Goal: Task Accomplishment & Management: Complete application form

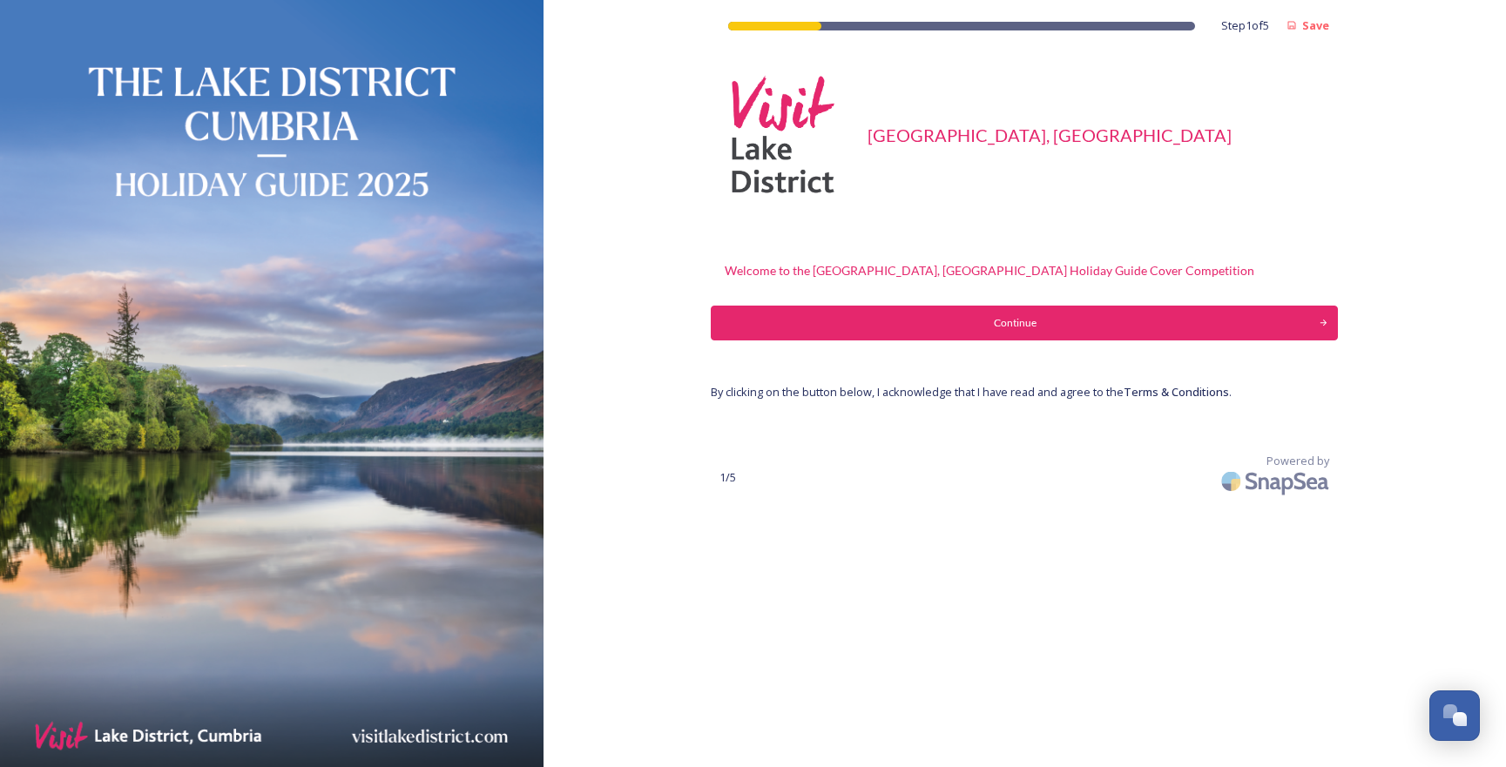
click at [1027, 315] on div "Continue" at bounding box center [1014, 323] width 589 height 16
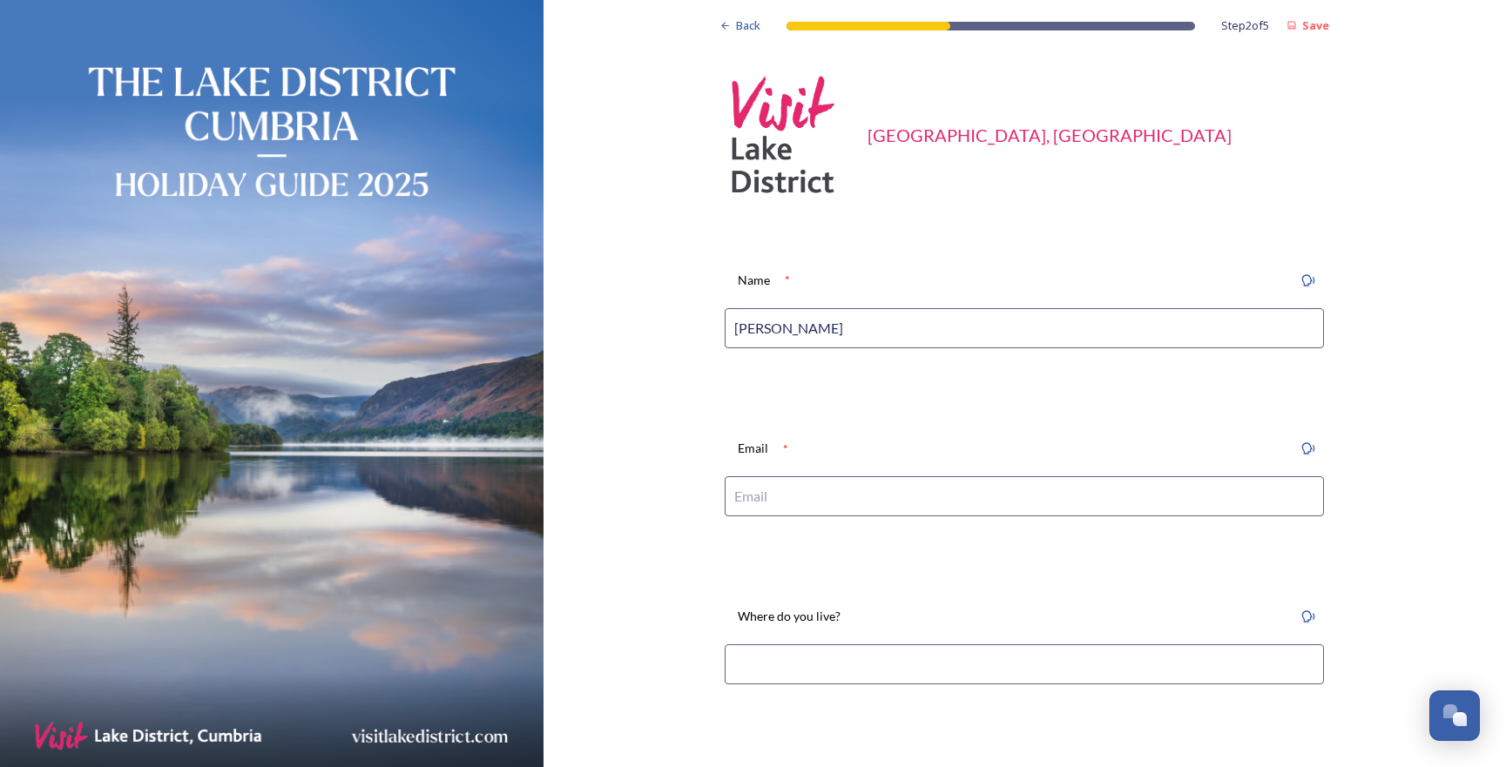
type input "Jonny Gios"
type input "jgios@me.com"
click at [878, 672] on input at bounding box center [1024, 665] width 599 height 40
type input "l"
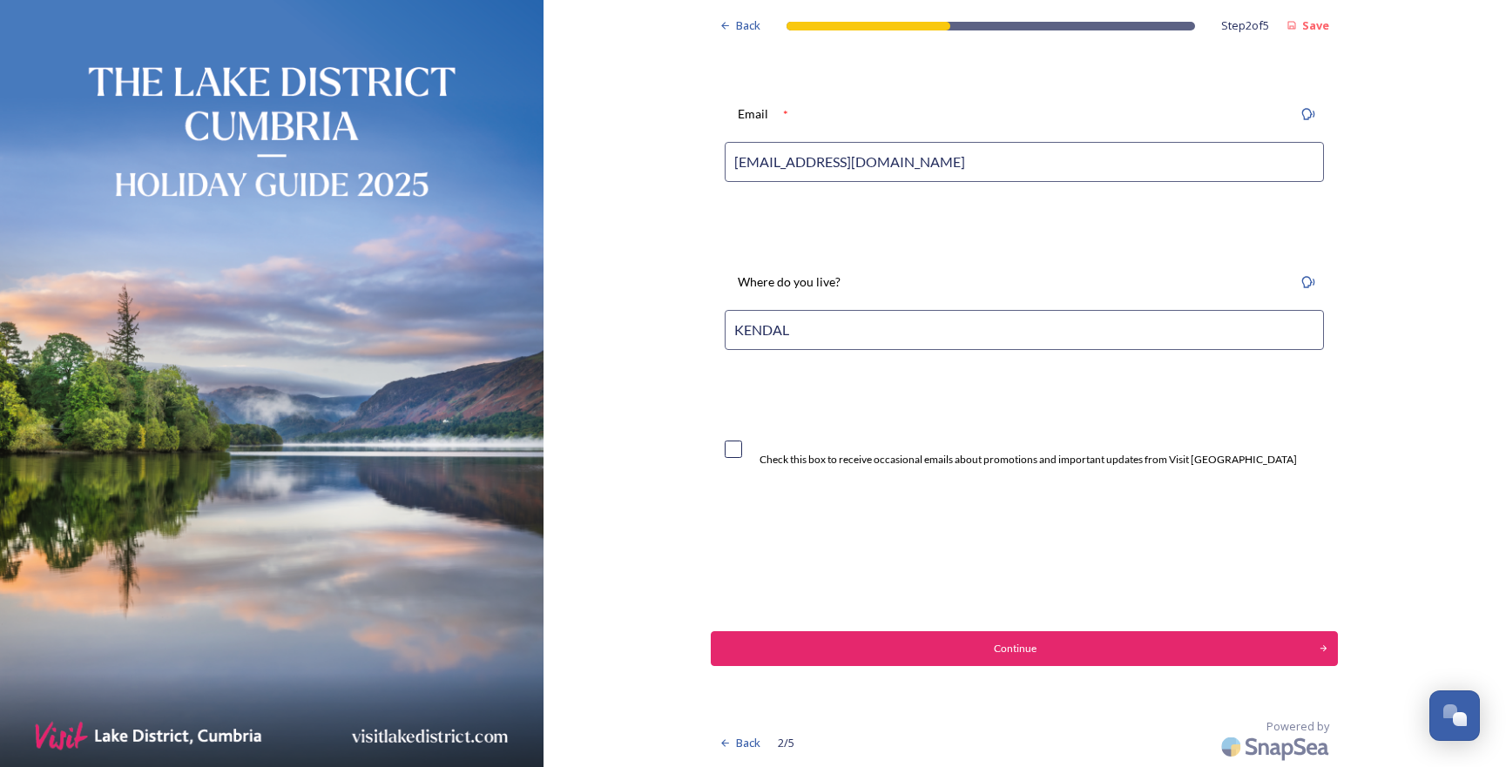
scroll to position [338, 0]
type input "KENDAL"
click at [742, 438] on div "Check this box to receive occasional emails about promotions and important upda…" at bounding box center [1011, 449] width 572 height 37
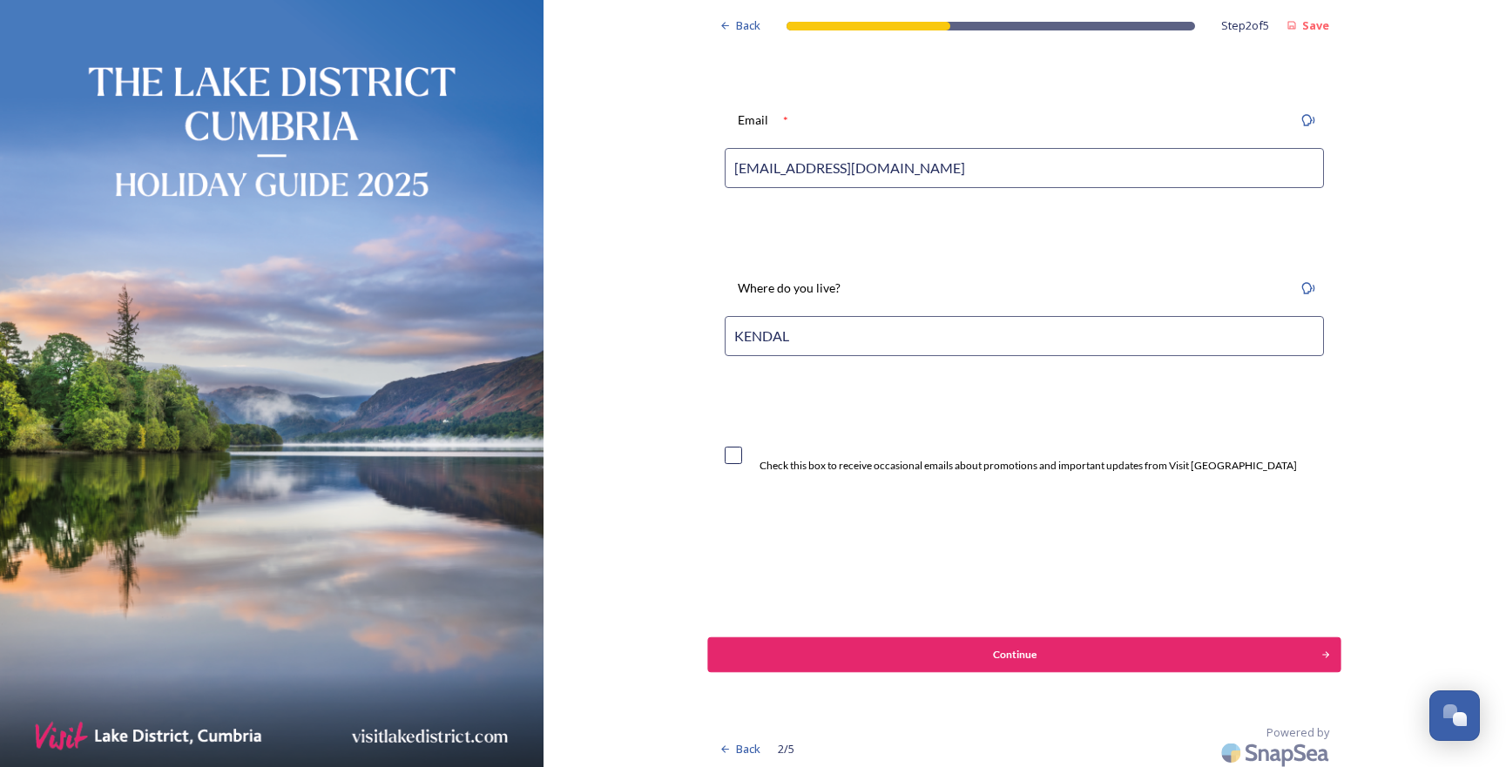
click at [1032, 652] on div "Continue" at bounding box center [1015, 655] width 595 height 16
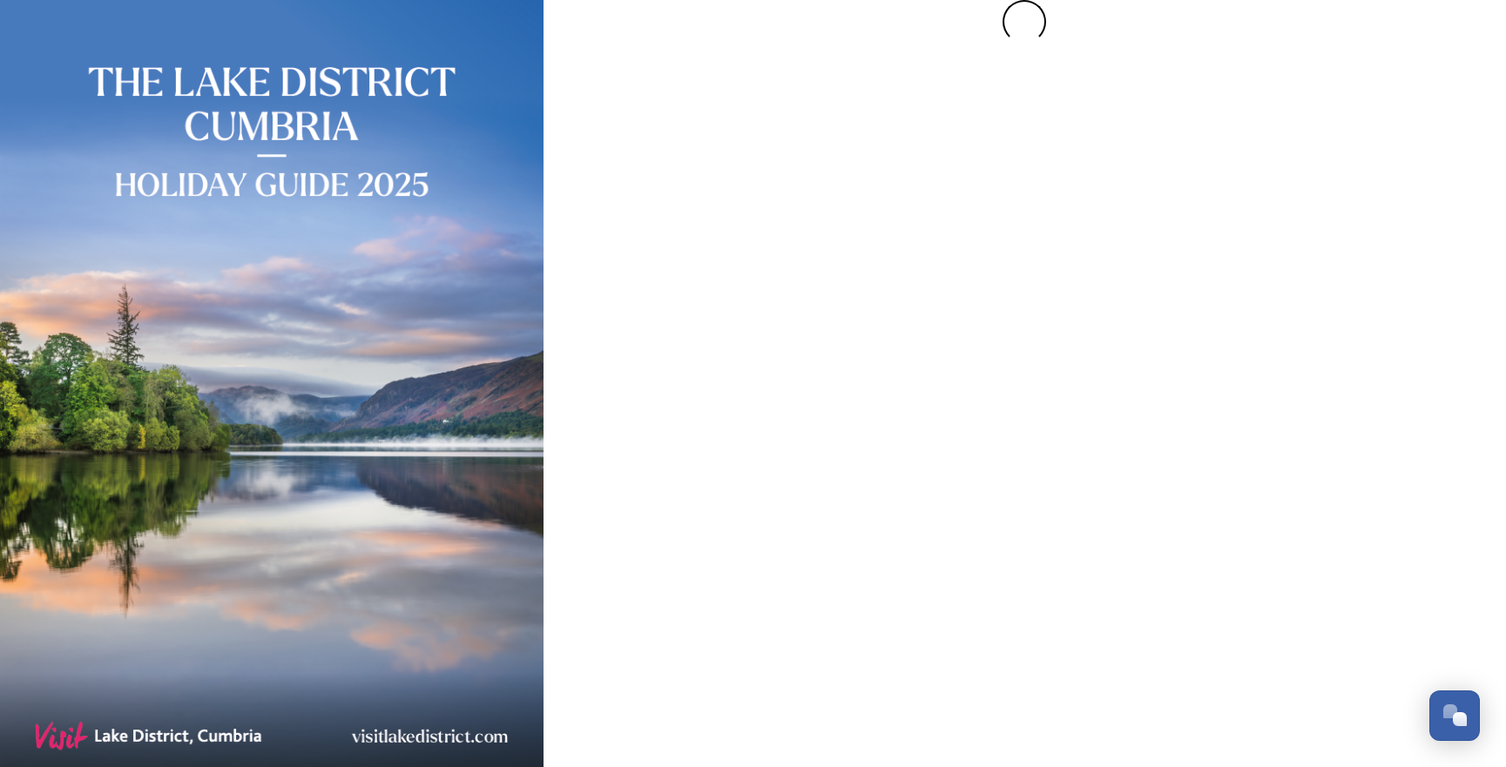
scroll to position [0, 0]
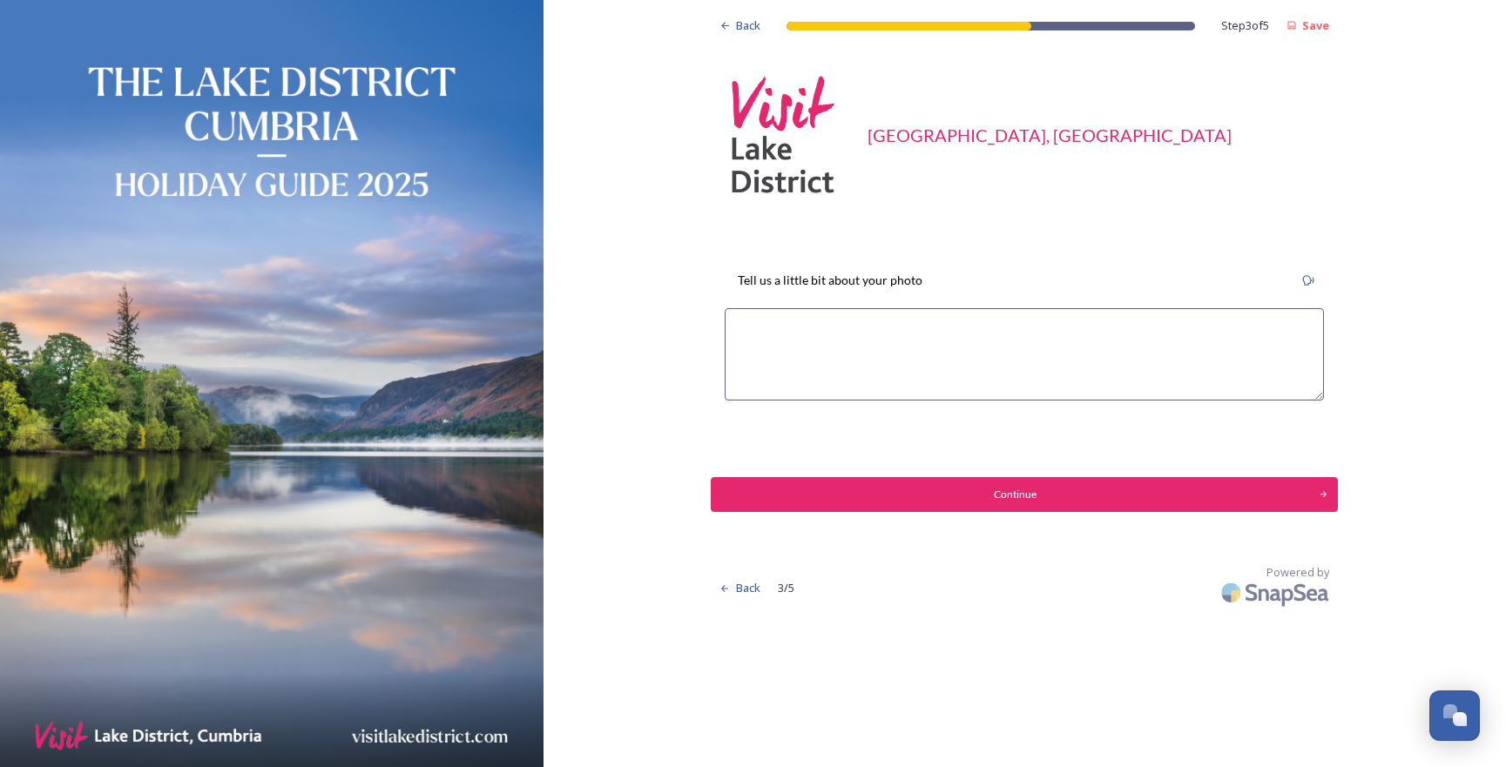
click at [771, 322] on textarea at bounding box center [1024, 354] width 599 height 92
type textarea "Recent autumn photo from last week over Rydal"
click at [1008, 484] on button "Continue" at bounding box center [1024, 494] width 633 height 35
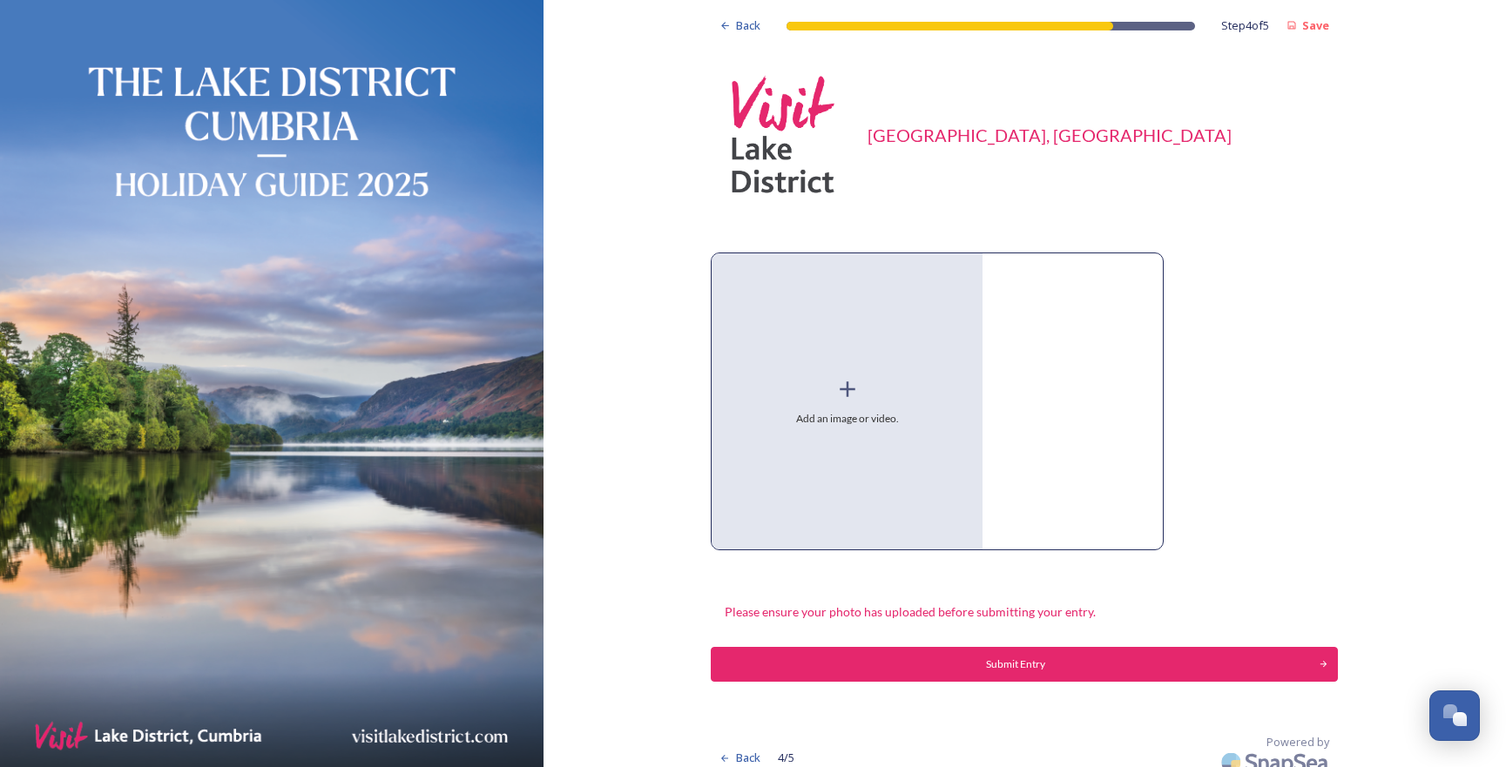
click at [837, 390] on div "Add an image or video." at bounding box center [847, 401] width 271 height 296
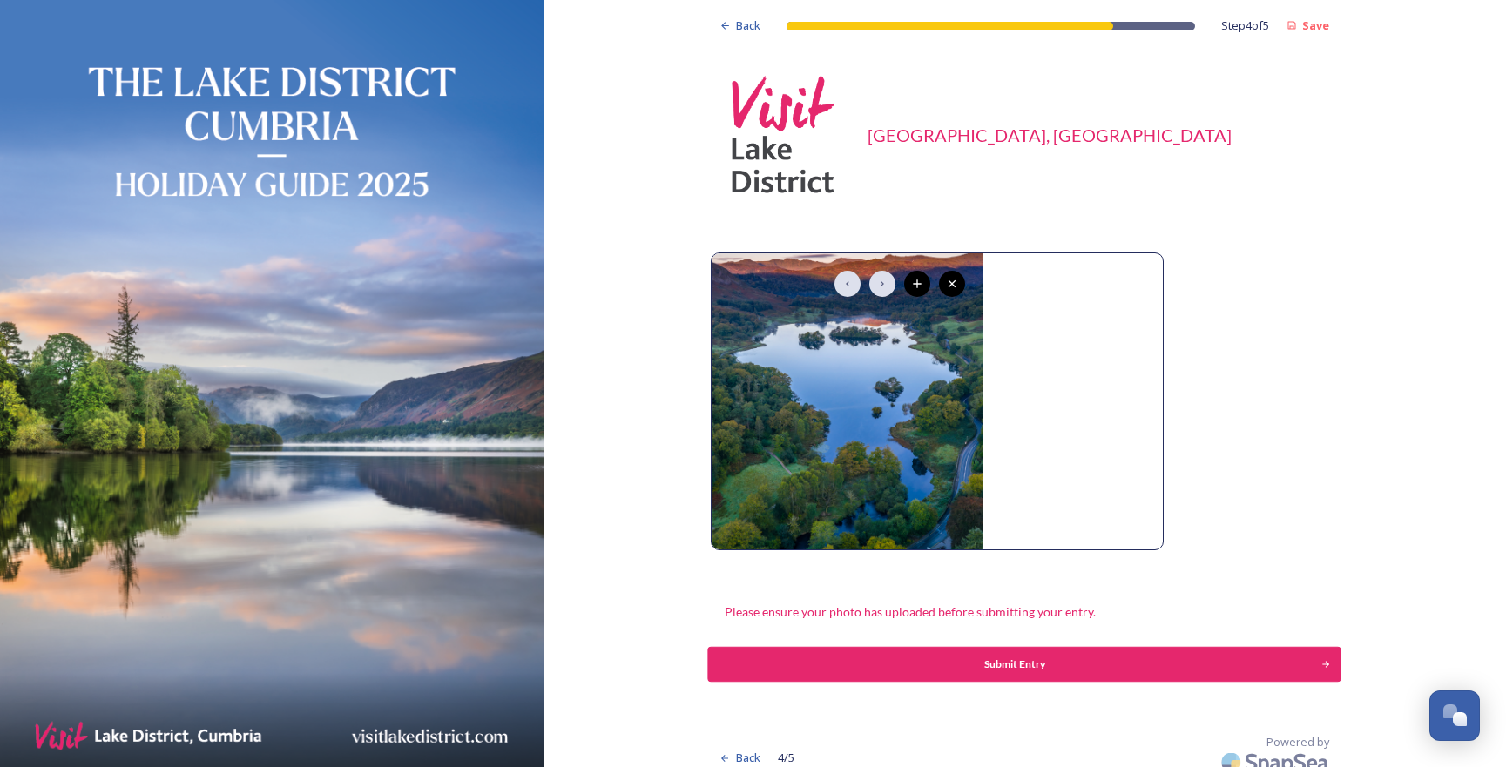
click at [991, 666] on div "Submit Entry" at bounding box center [1015, 665] width 595 height 16
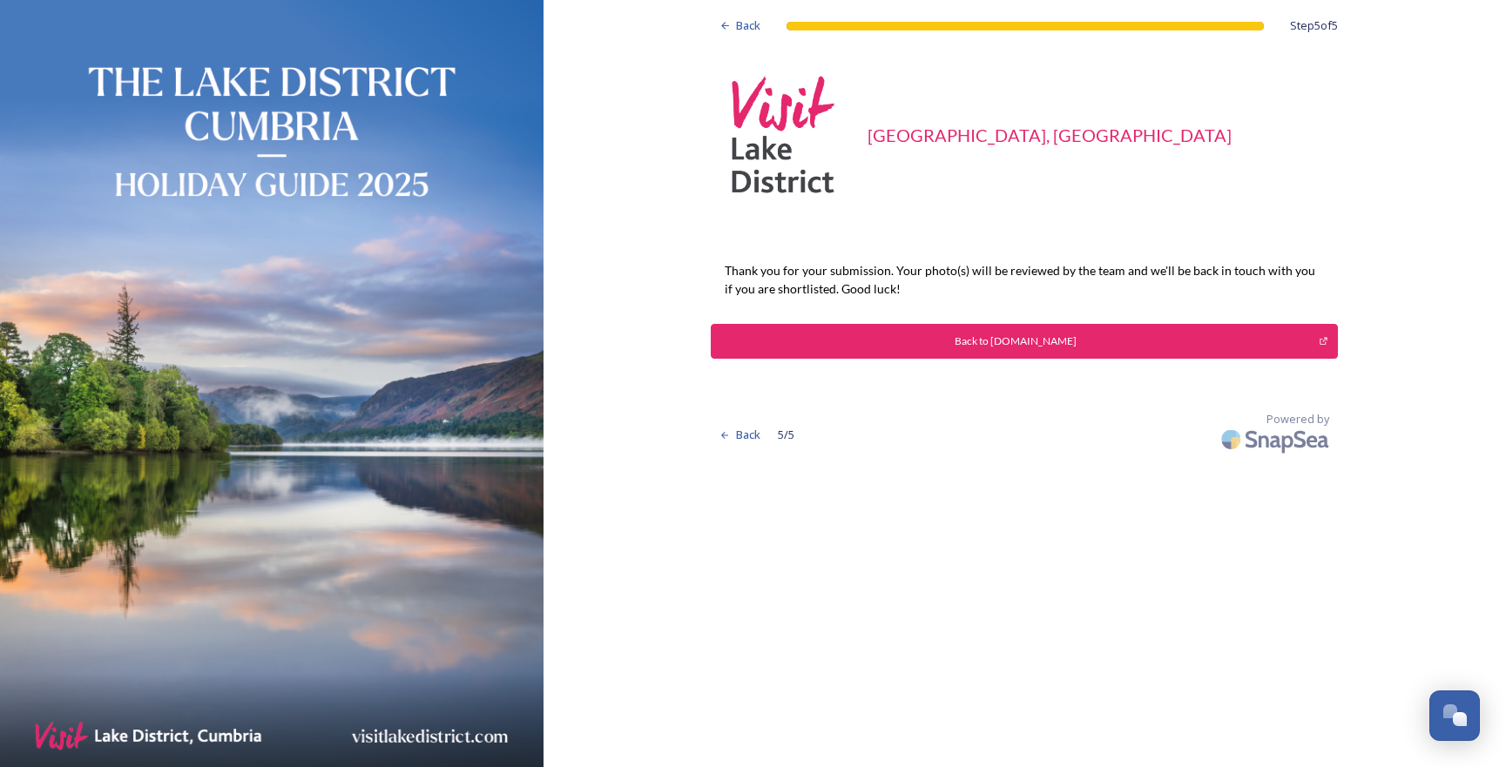
click at [1062, 338] on div "Back to [DOMAIN_NAME]" at bounding box center [1014, 342] width 589 height 16
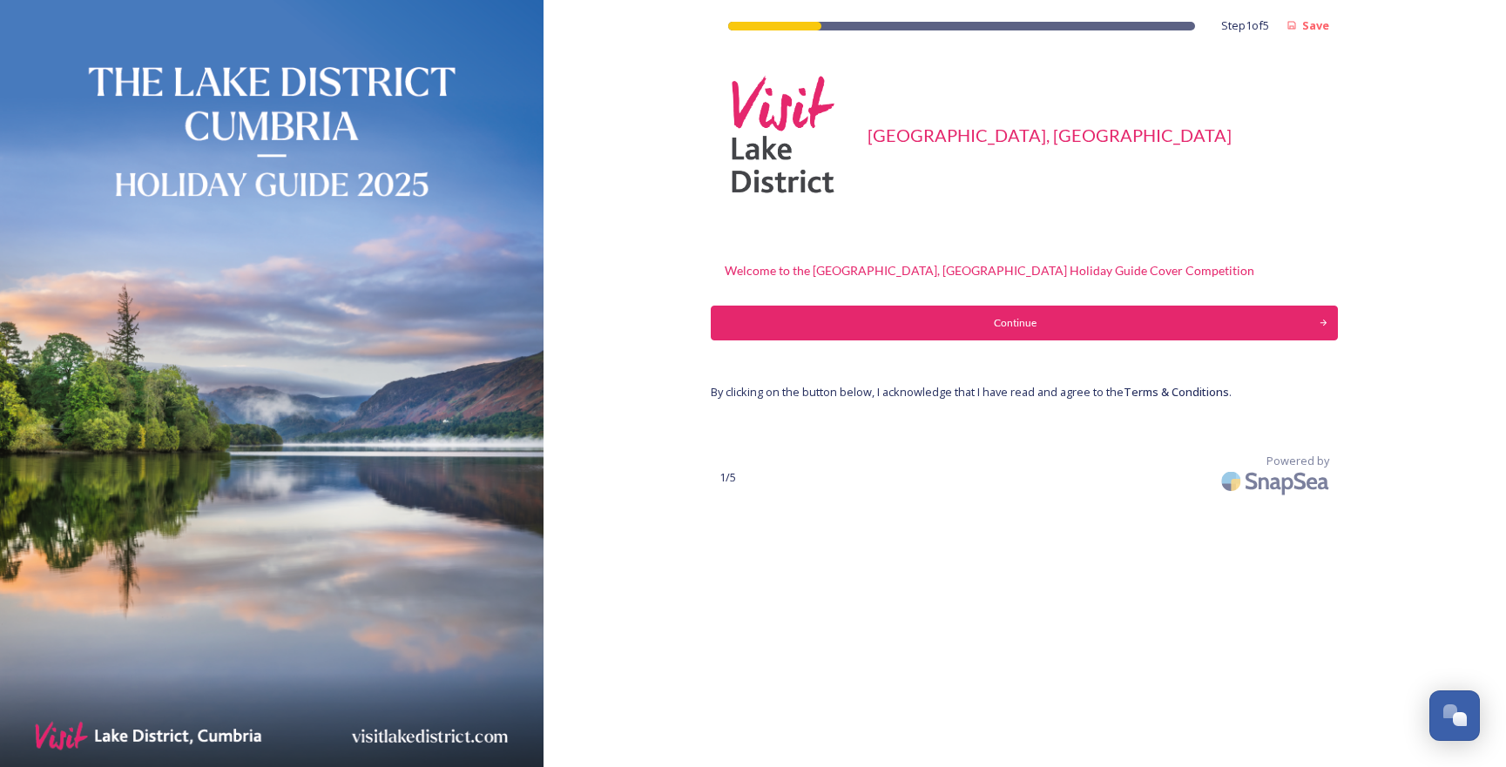
click at [990, 314] on button "Continue" at bounding box center [1024, 323] width 627 height 35
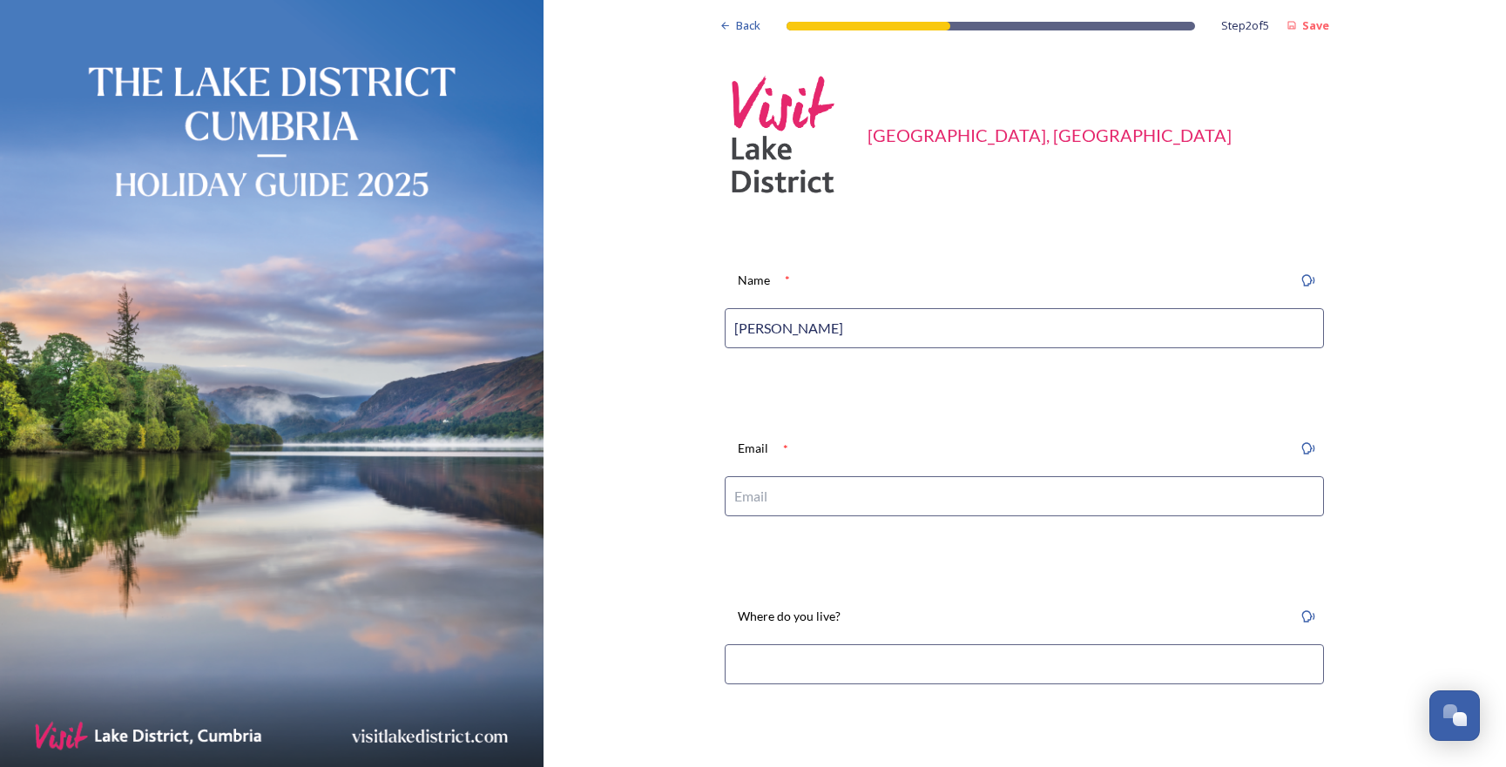
type input "jonny gios"
type input "[EMAIL_ADDRESS][DOMAIN_NAME]"
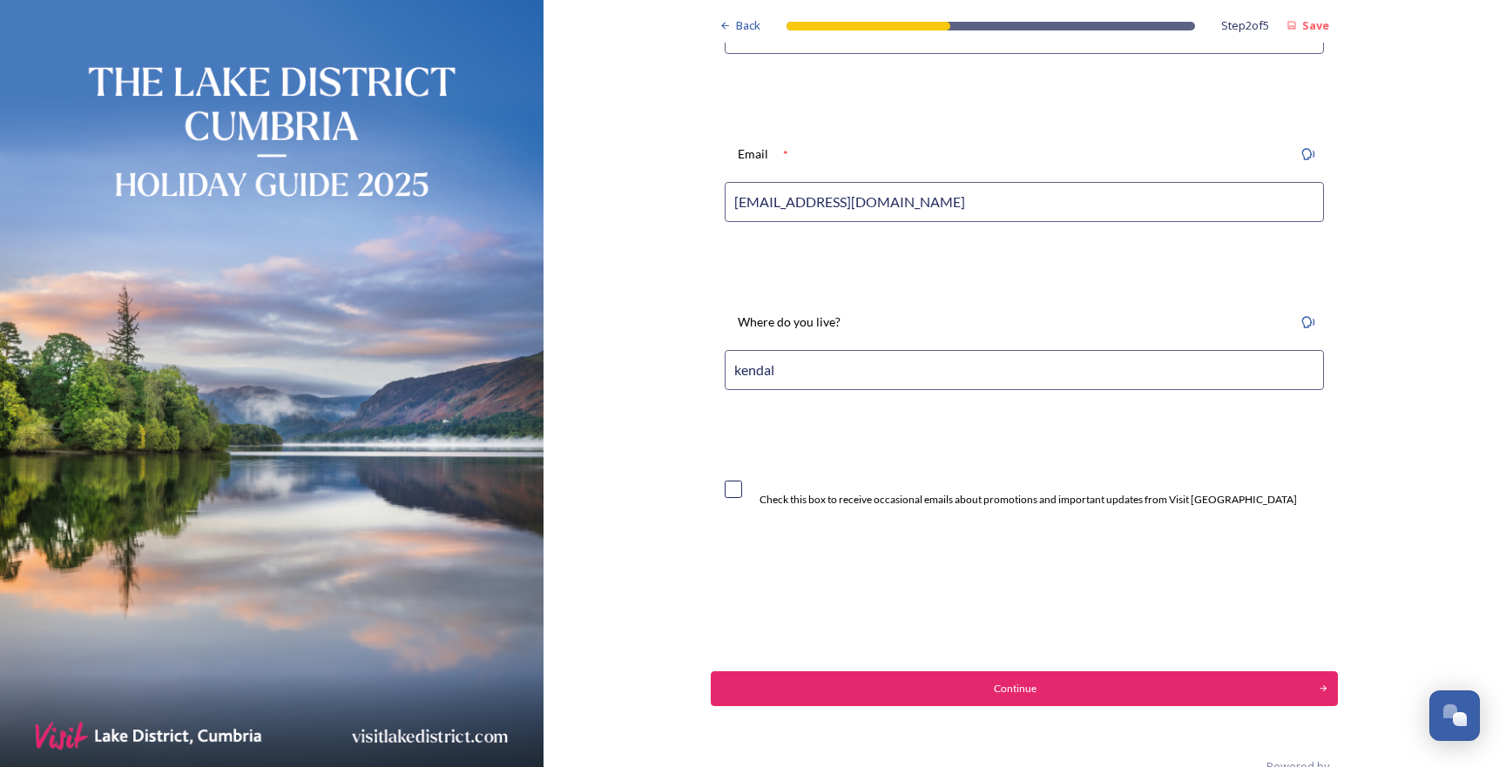
scroll to position [328, 0]
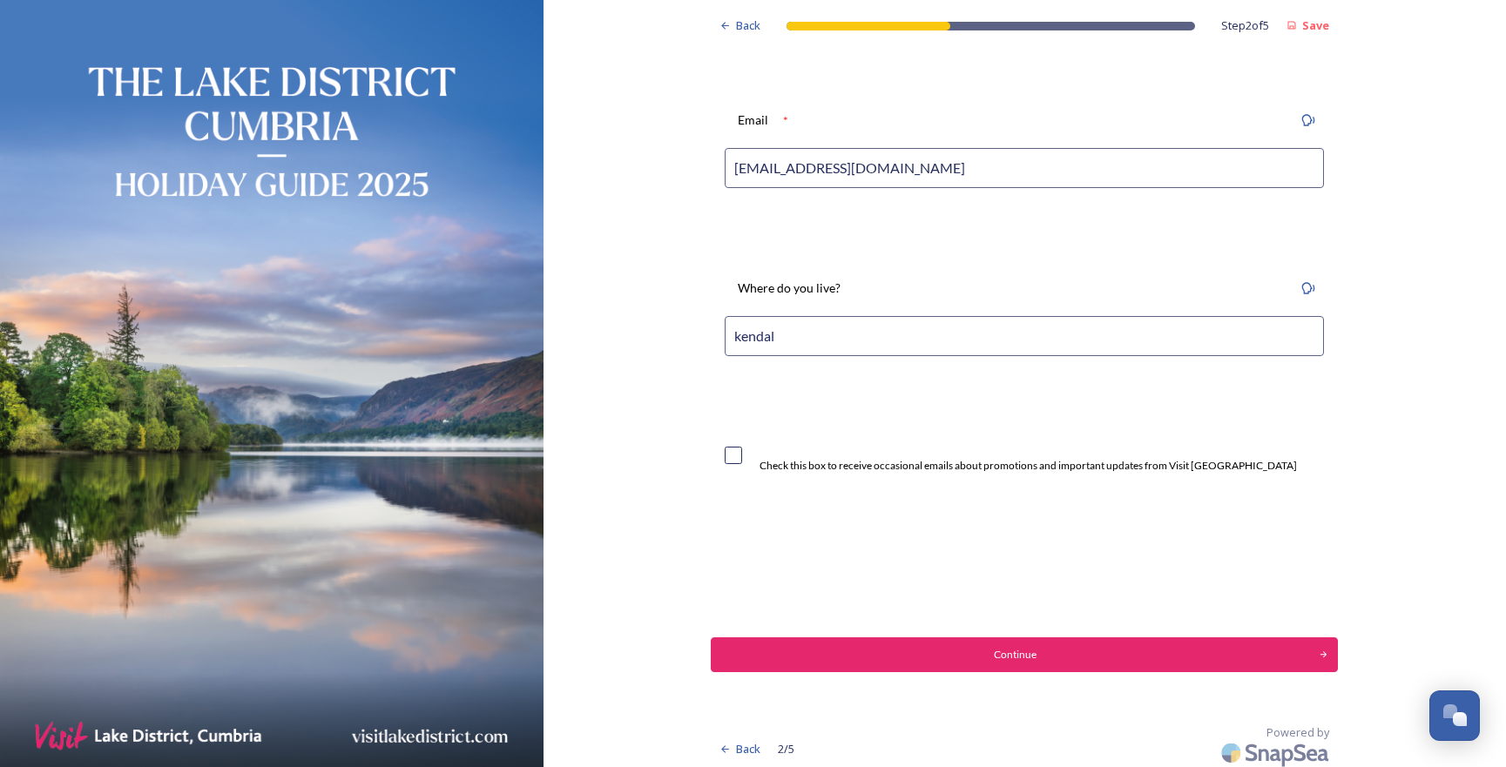
type input "kendal"
click at [742, 456] on input "checkbox" at bounding box center [733, 455] width 17 height 17
checkbox input "true"
click at [817, 647] on div "Continue" at bounding box center [1014, 655] width 589 height 16
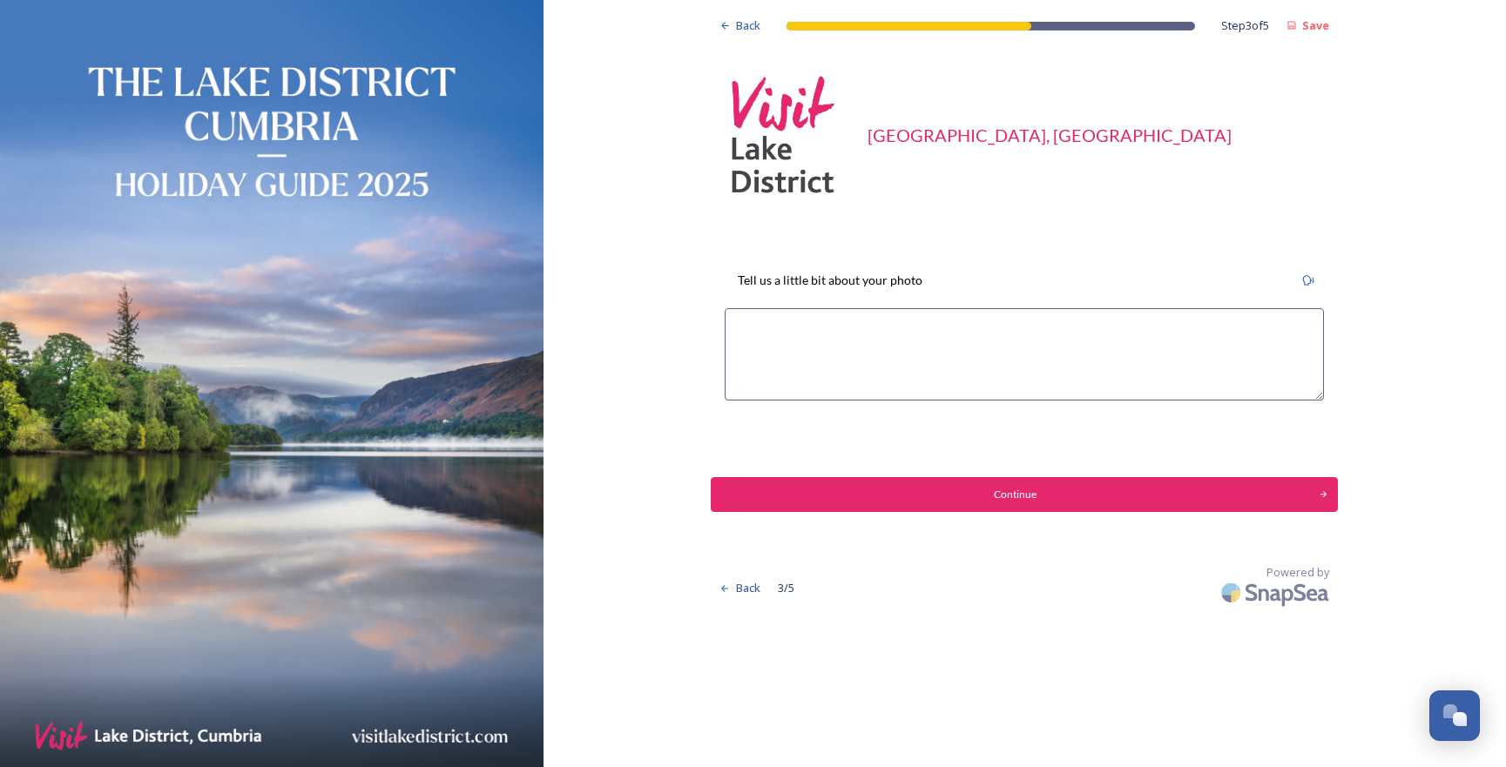
click at [800, 341] on textarea at bounding box center [1024, 354] width 599 height 92
type textarea "elterwater frosty morning"
click at [1118, 499] on div "Continue" at bounding box center [1015, 495] width 595 height 16
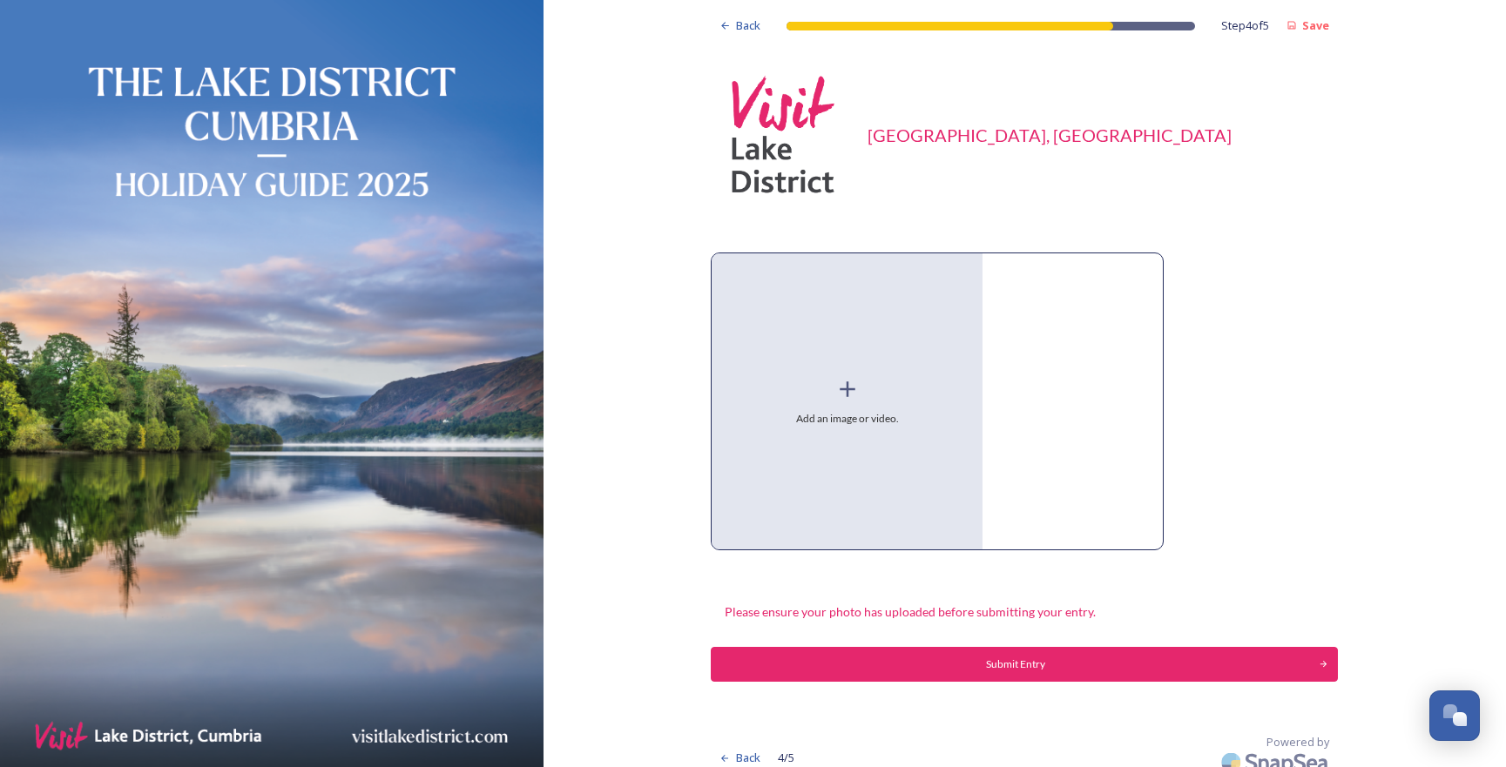
click at [851, 376] on icon at bounding box center [847, 389] width 26 height 26
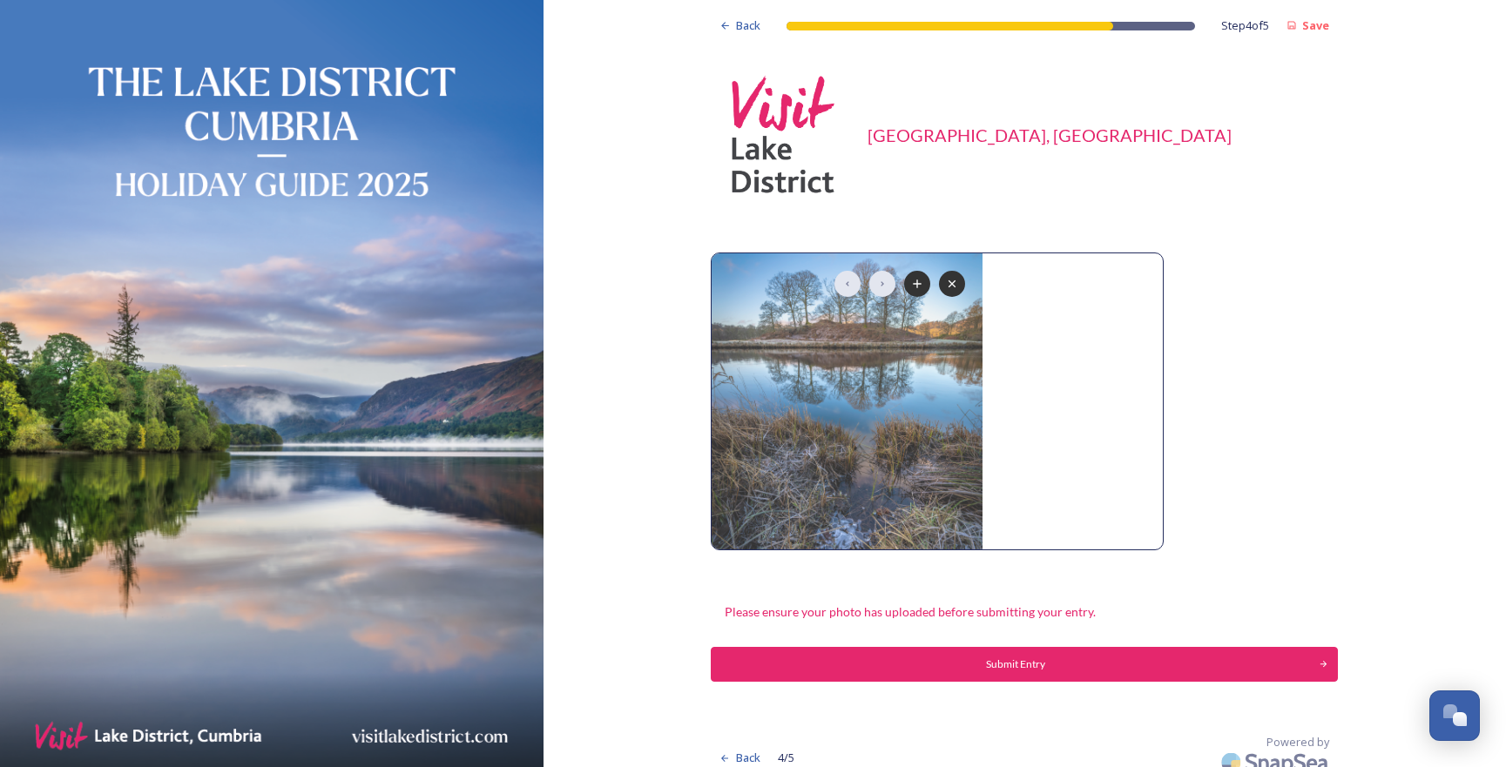
click at [1084, 657] on div "Submit Entry" at bounding box center [1014, 665] width 589 height 16
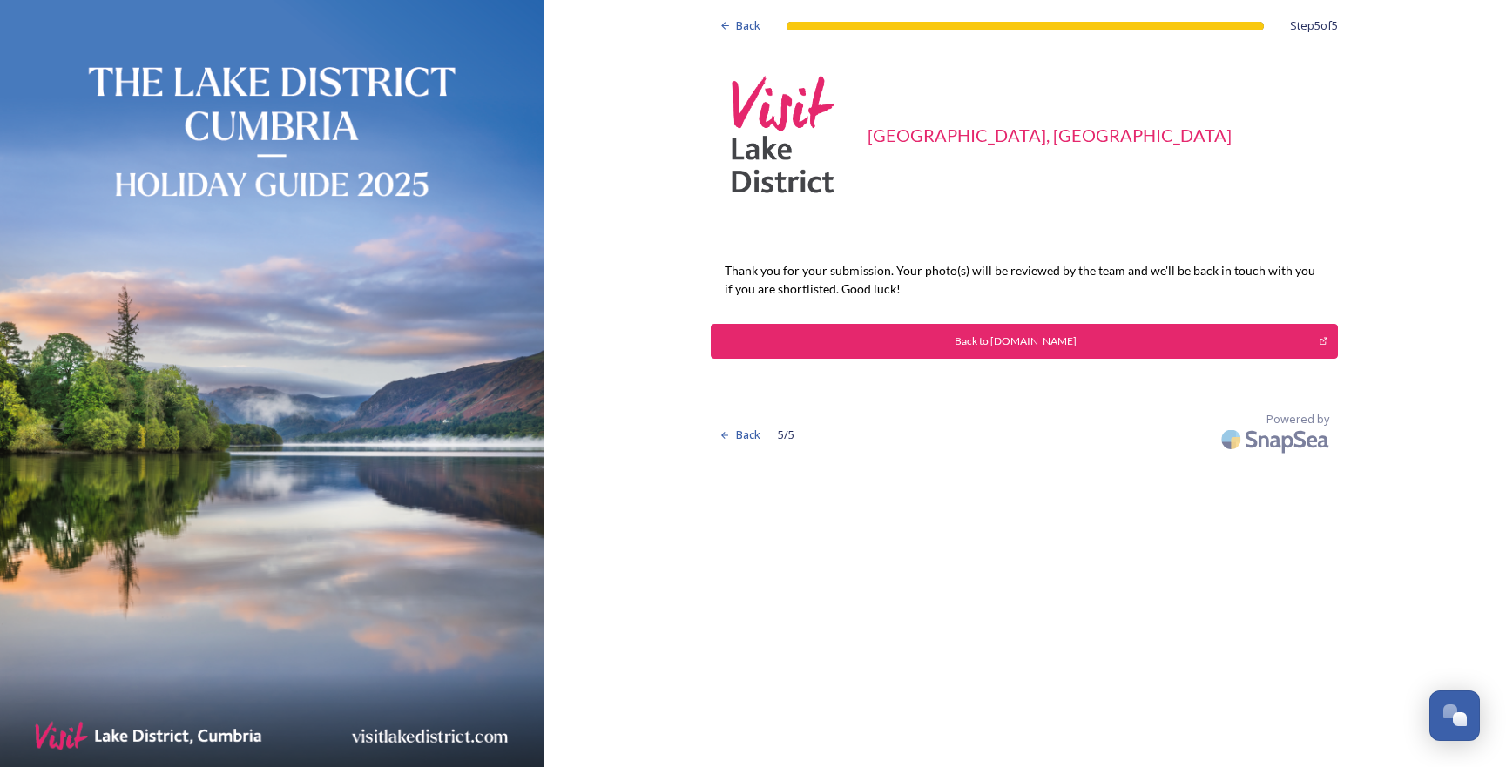
click at [1036, 342] on div "Back to [DOMAIN_NAME]" at bounding box center [1014, 342] width 589 height 16
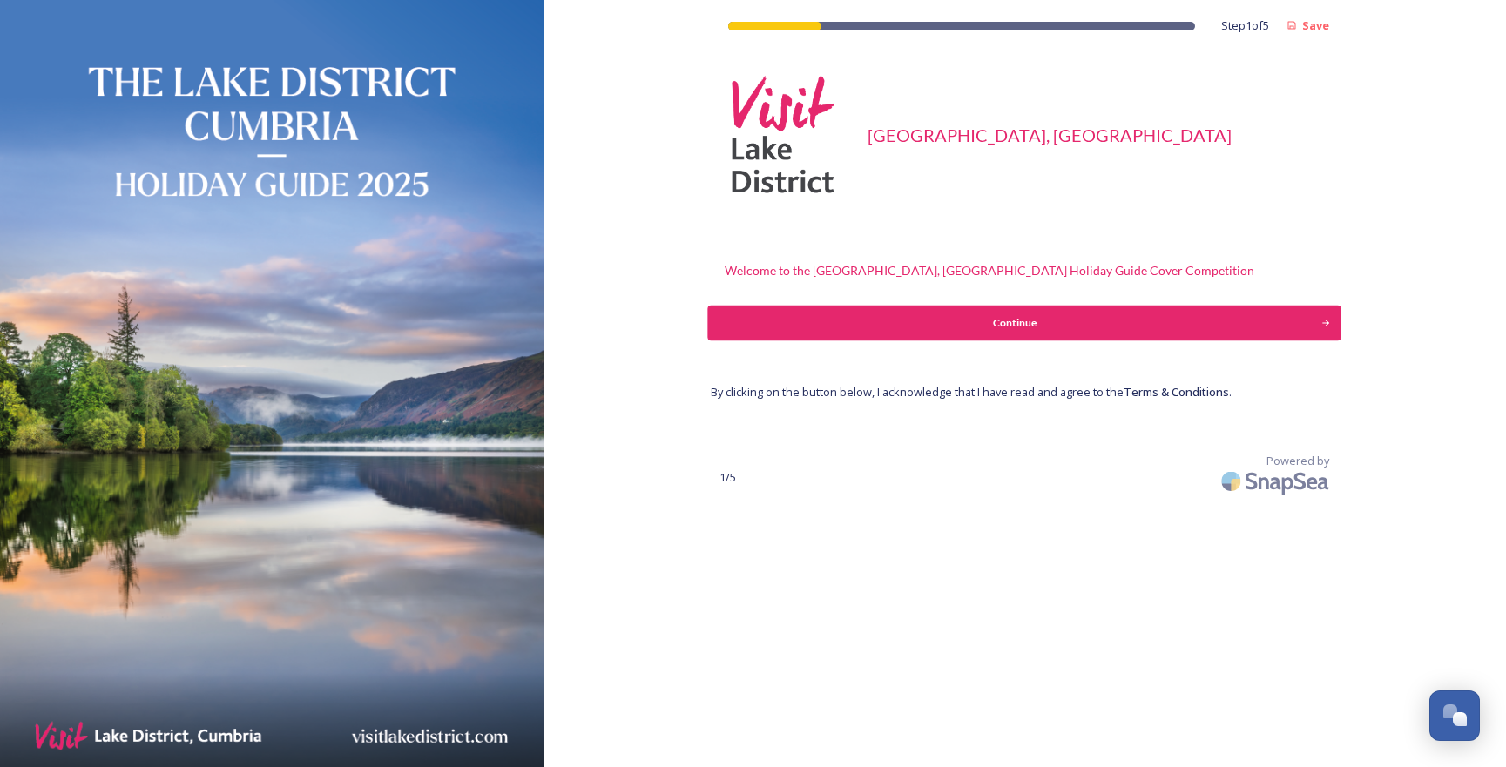
click at [1088, 313] on button "Continue" at bounding box center [1024, 323] width 633 height 35
click at [1070, 332] on button "Continue" at bounding box center [1024, 323] width 633 height 35
click at [906, 326] on div "Continue" at bounding box center [1015, 323] width 595 height 16
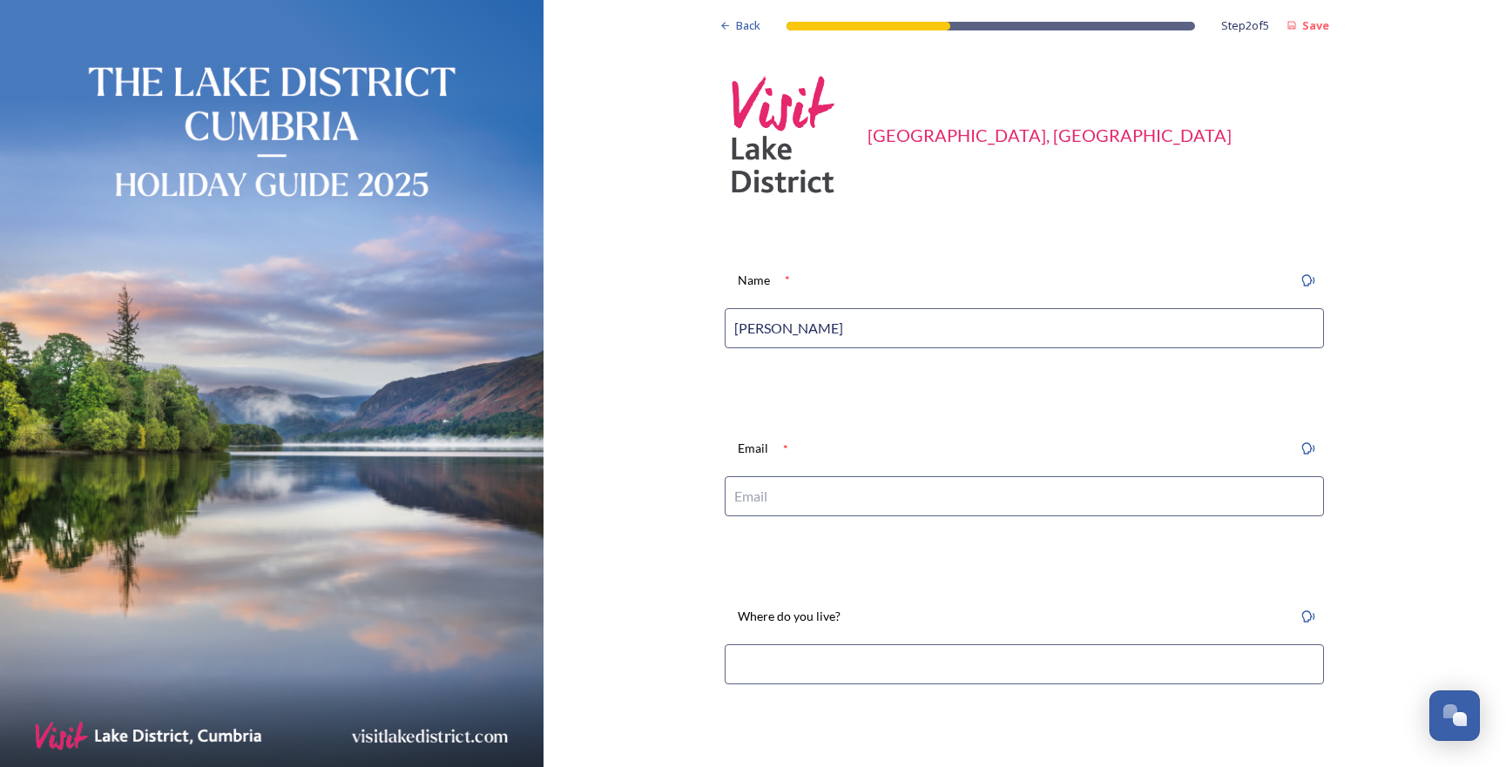
type input "Jonny Gios"
type input "jgios@me.com"
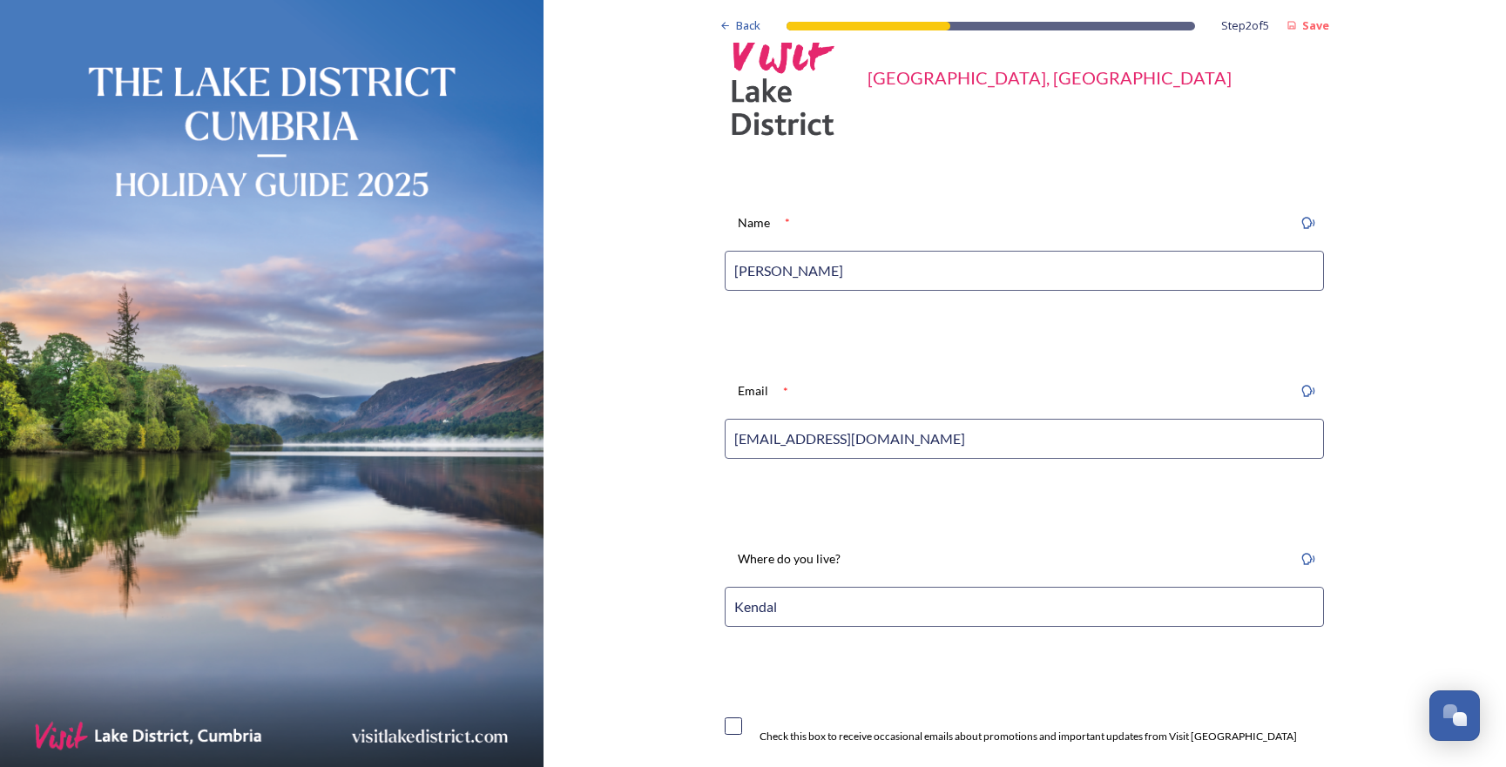
scroll to position [249, 0]
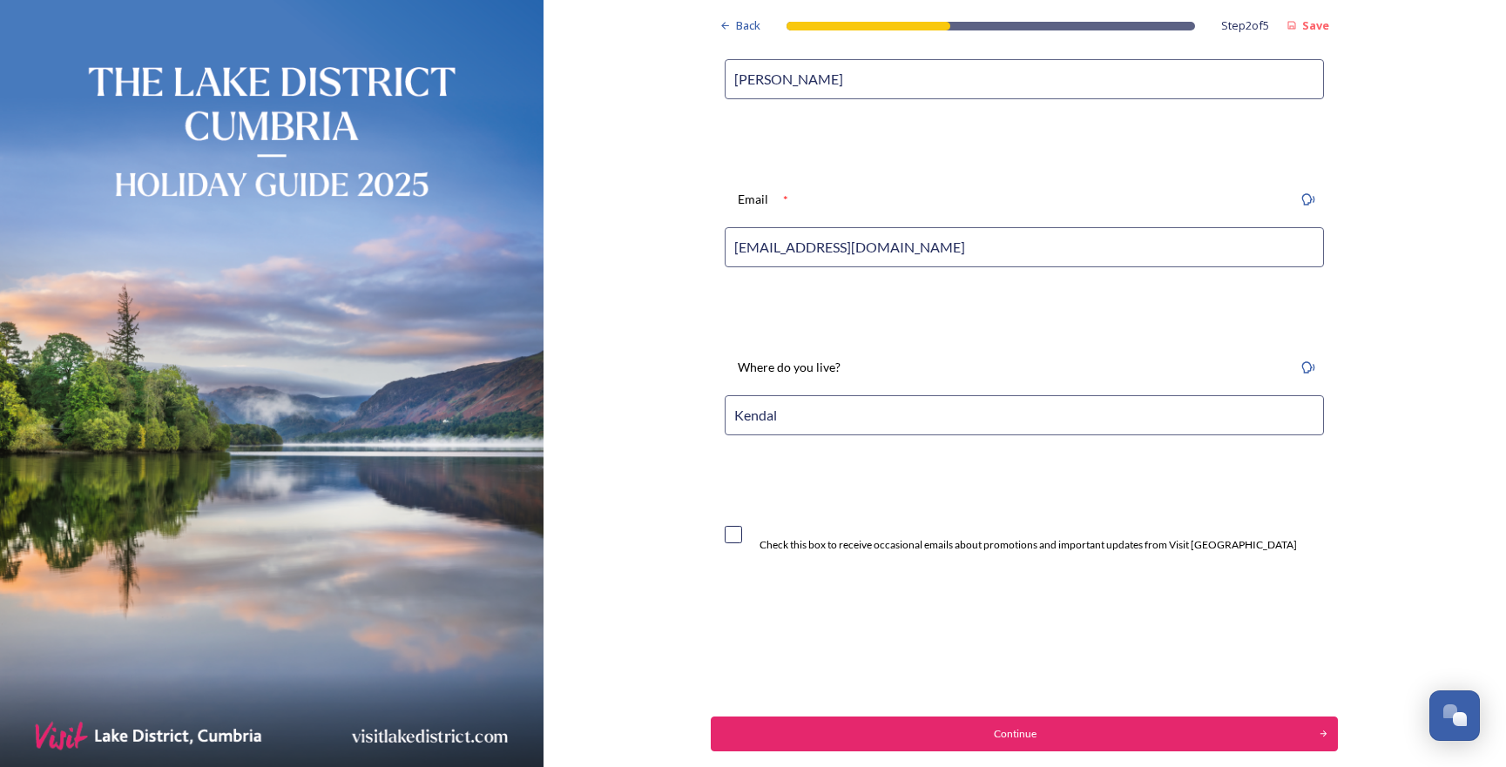
type input "Kendal"
click at [742, 526] on input "checkbox" at bounding box center [733, 534] width 17 height 17
checkbox input "true"
click at [969, 740] on button "Continue" at bounding box center [1024, 734] width 627 height 35
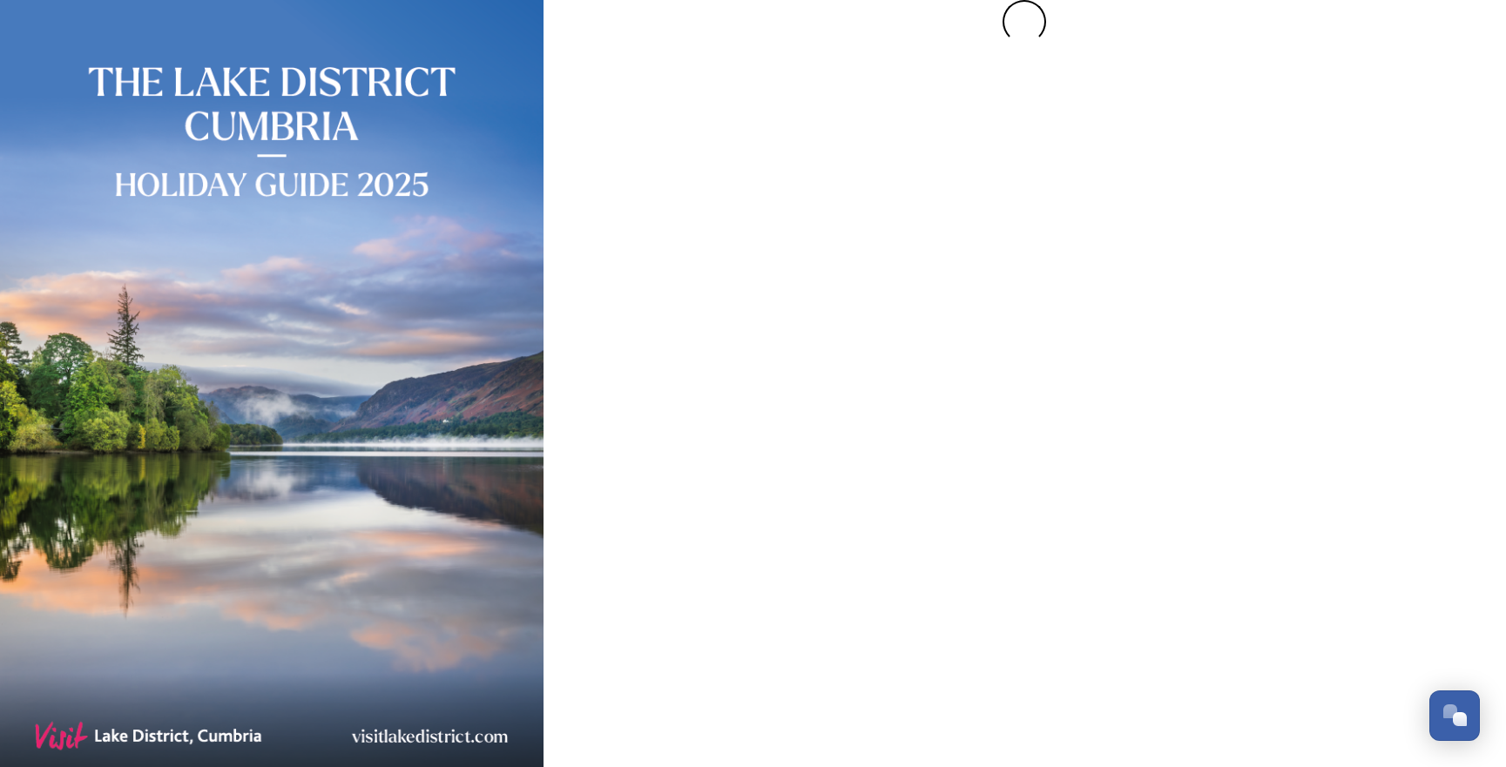
scroll to position [0, 0]
click at [973, 736] on div at bounding box center [1025, 383] width 963 height 767
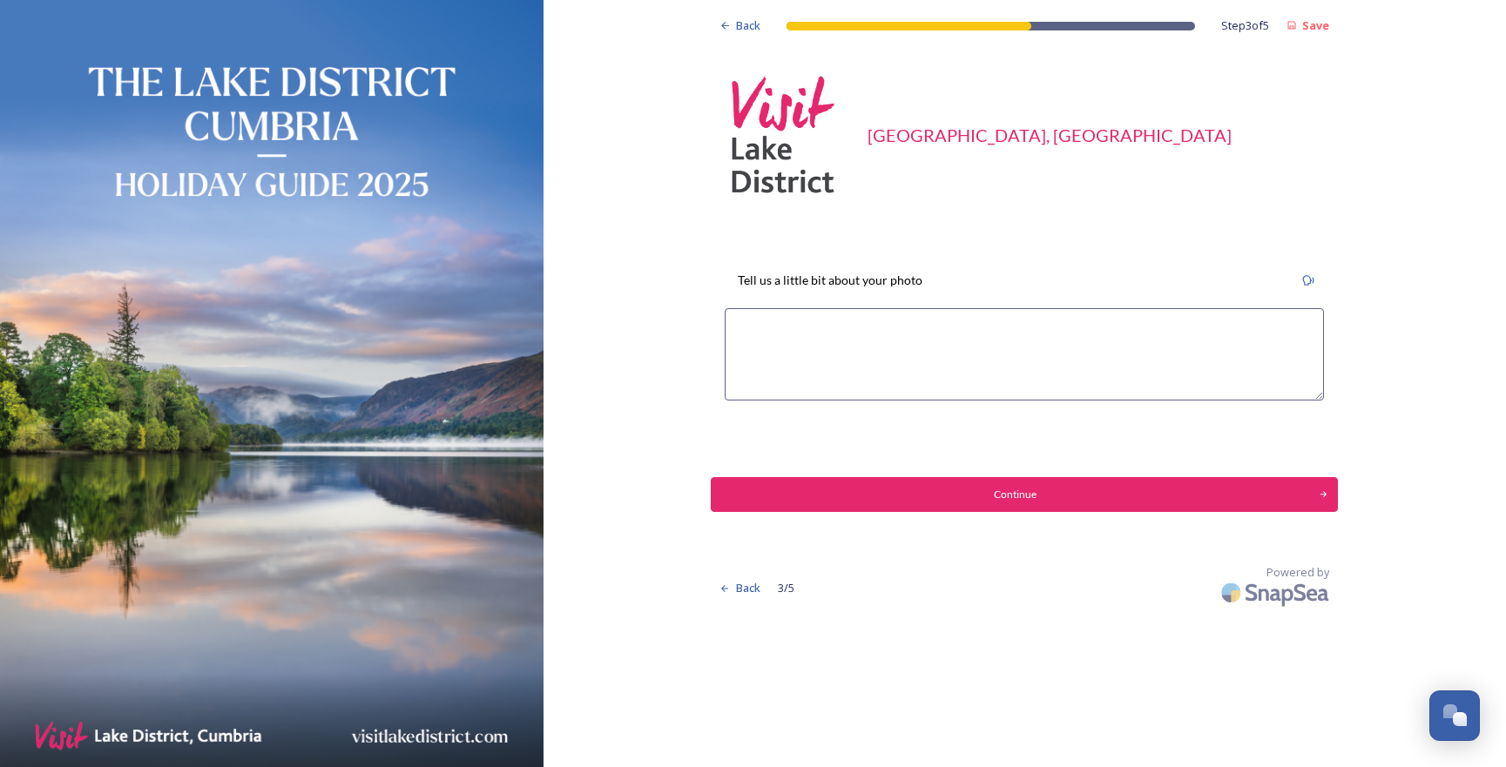
click at [901, 340] on textarea at bounding box center [1024, 354] width 599 height 92
type textarea "Rydal lone tree at sunrise"
click at [1066, 487] on div "Continue" at bounding box center [1014, 495] width 589 height 16
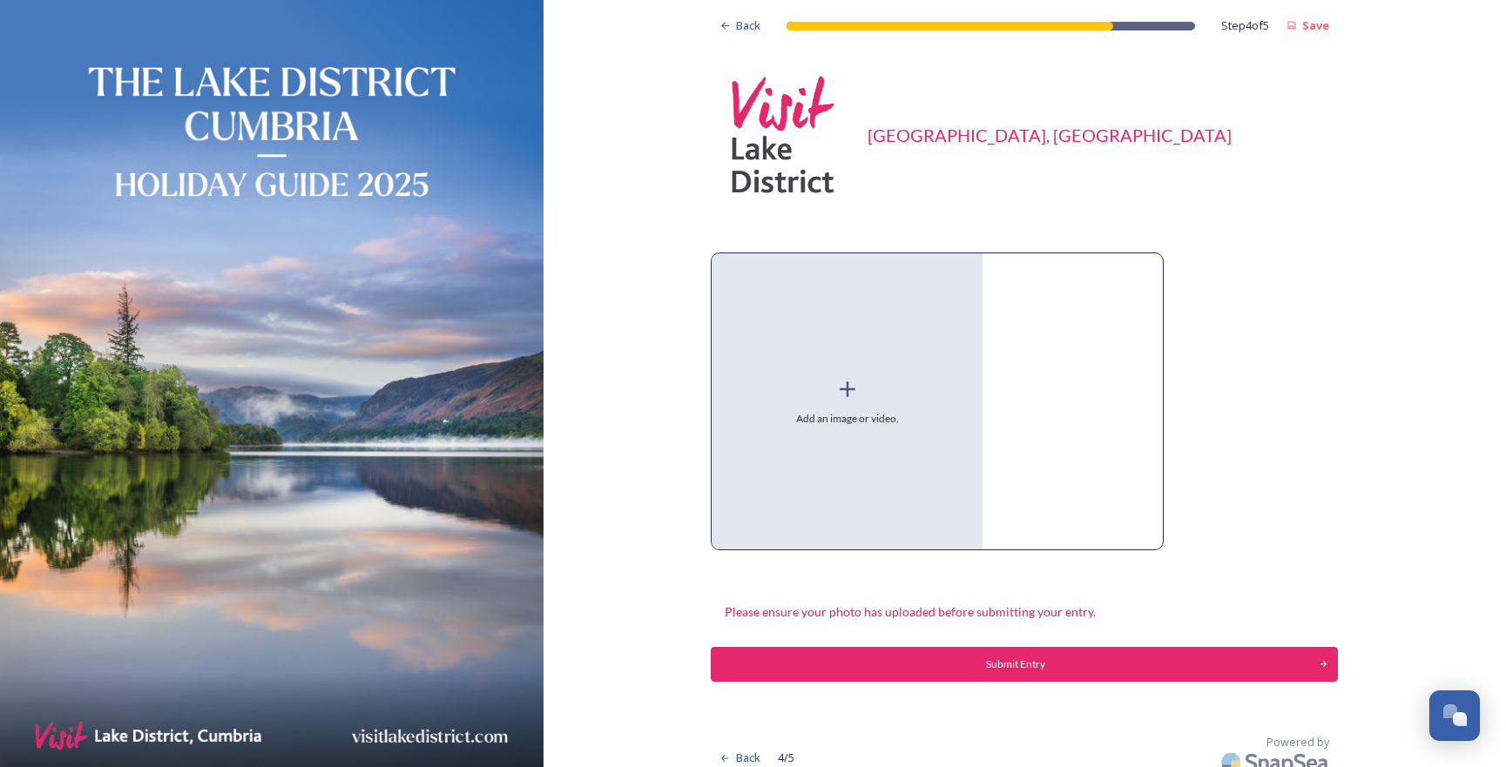
click at [896, 375] on div "Add an image or video." at bounding box center [847, 401] width 271 height 296
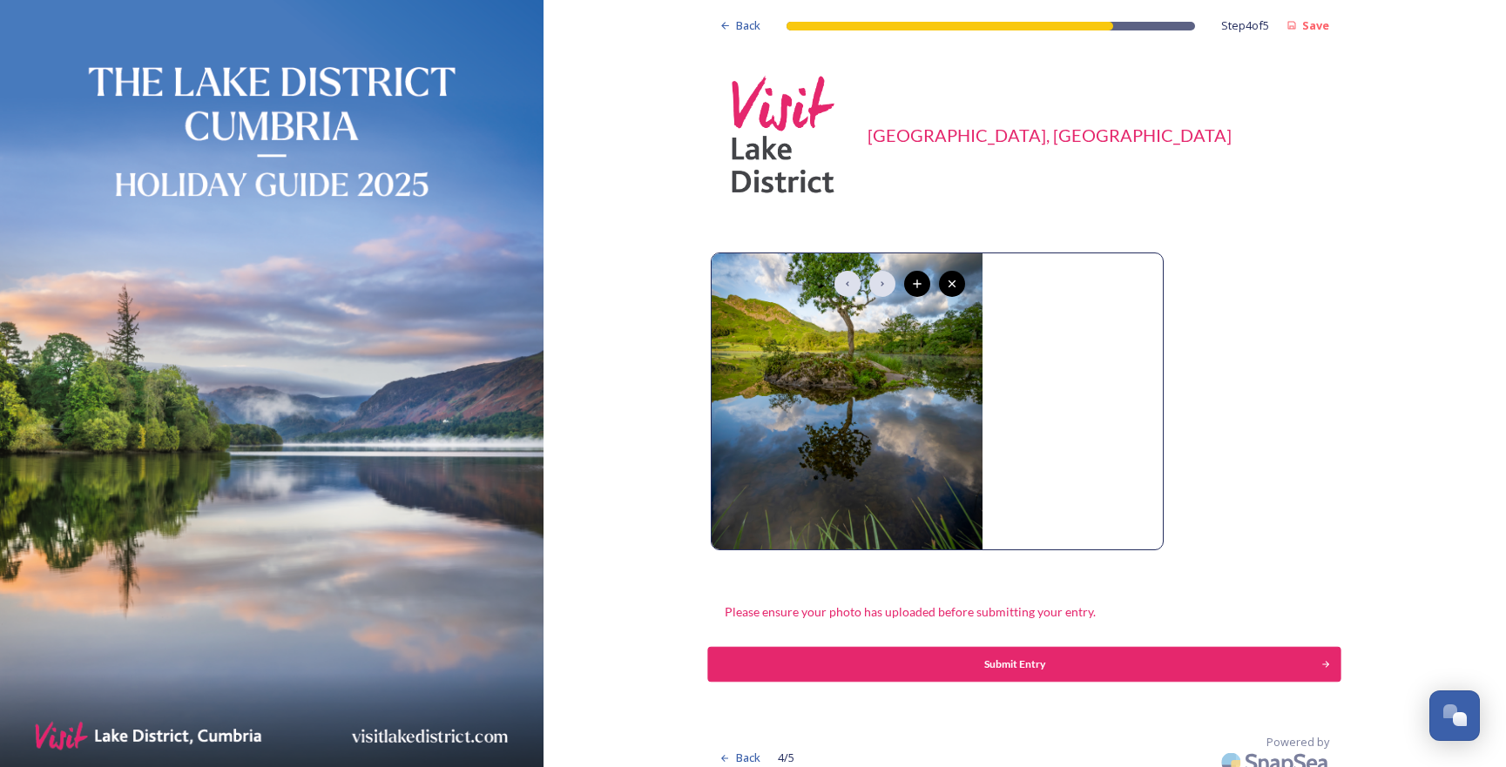
click at [1078, 663] on div "Submit Entry" at bounding box center [1015, 665] width 595 height 16
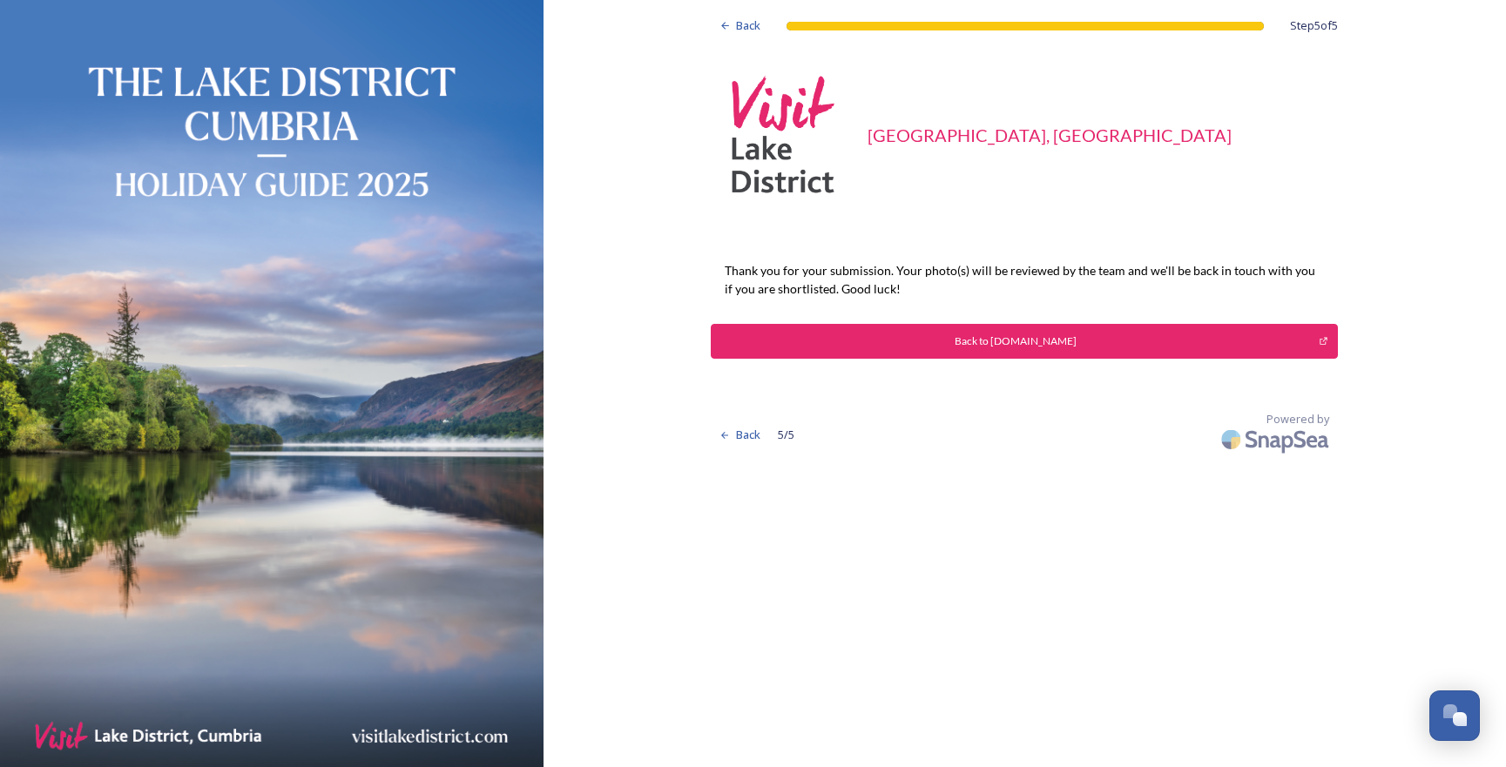
click at [1010, 342] on div "Back to [DOMAIN_NAME]" at bounding box center [1014, 342] width 589 height 16
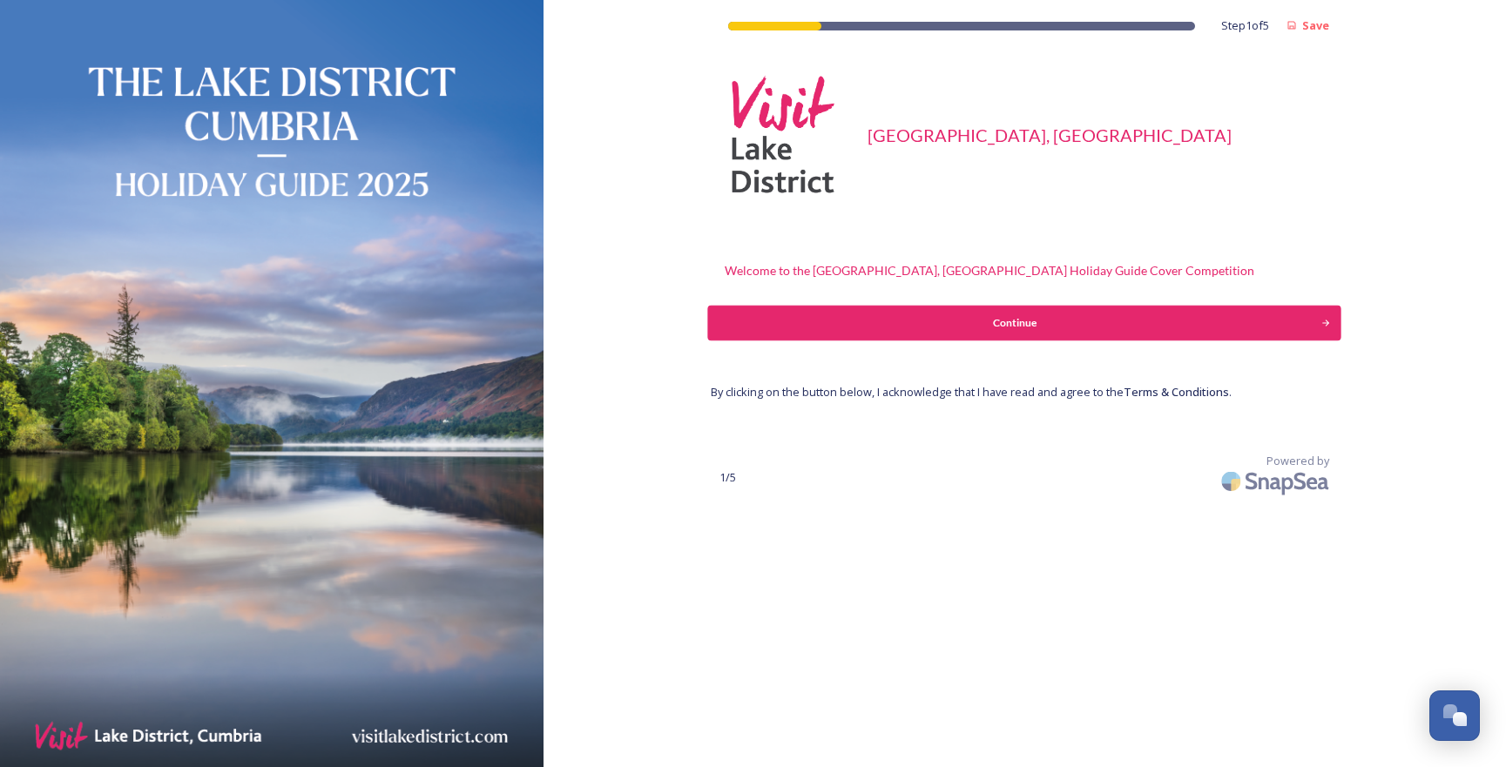
click at [1111, 325] on div "Continue" at bounding box center [1015, 323] width 595 height 16
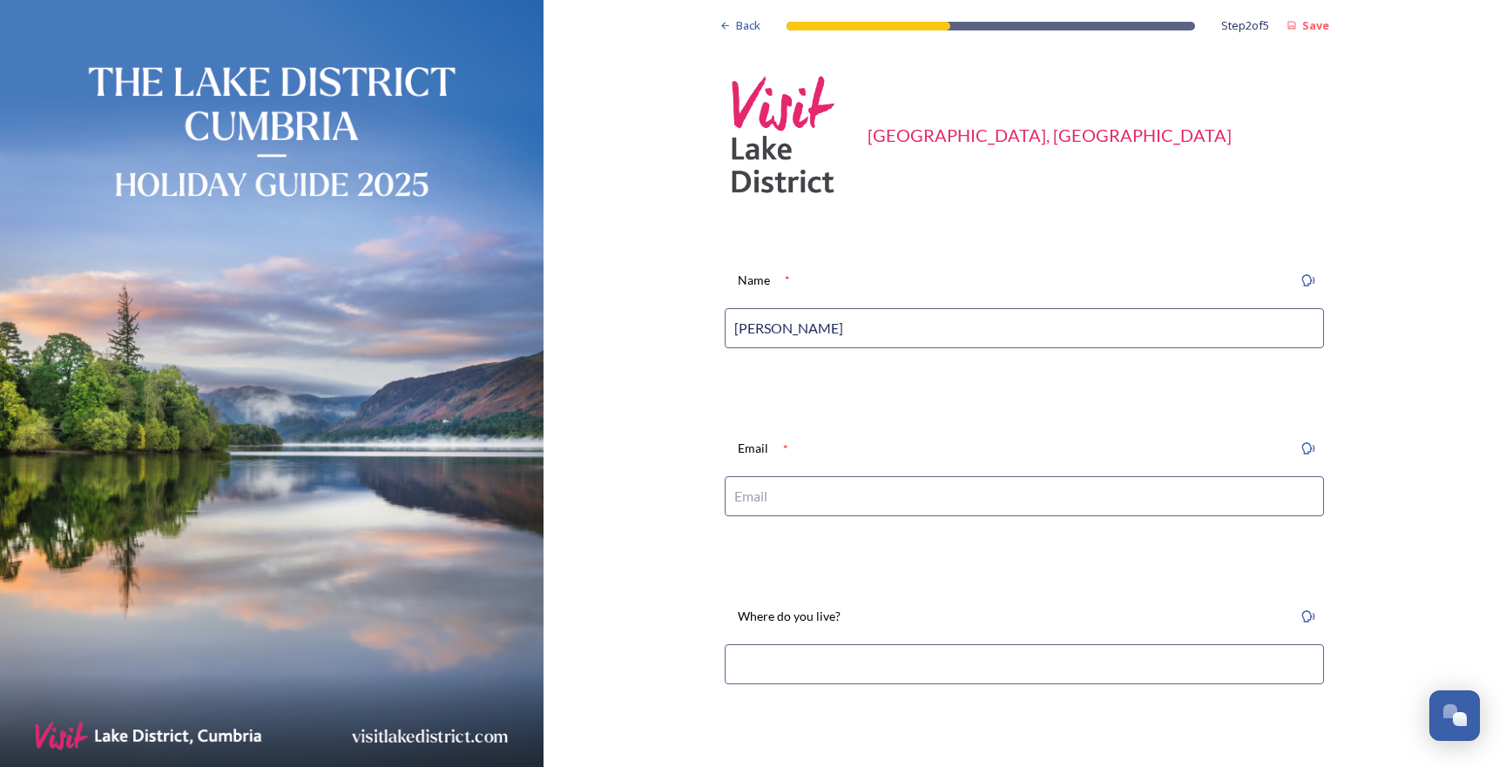
type input "[PERSON_NAME]"
type input "jgios"
type input "[EMAIL_ADDRESS][DOMAIN_NAME]"
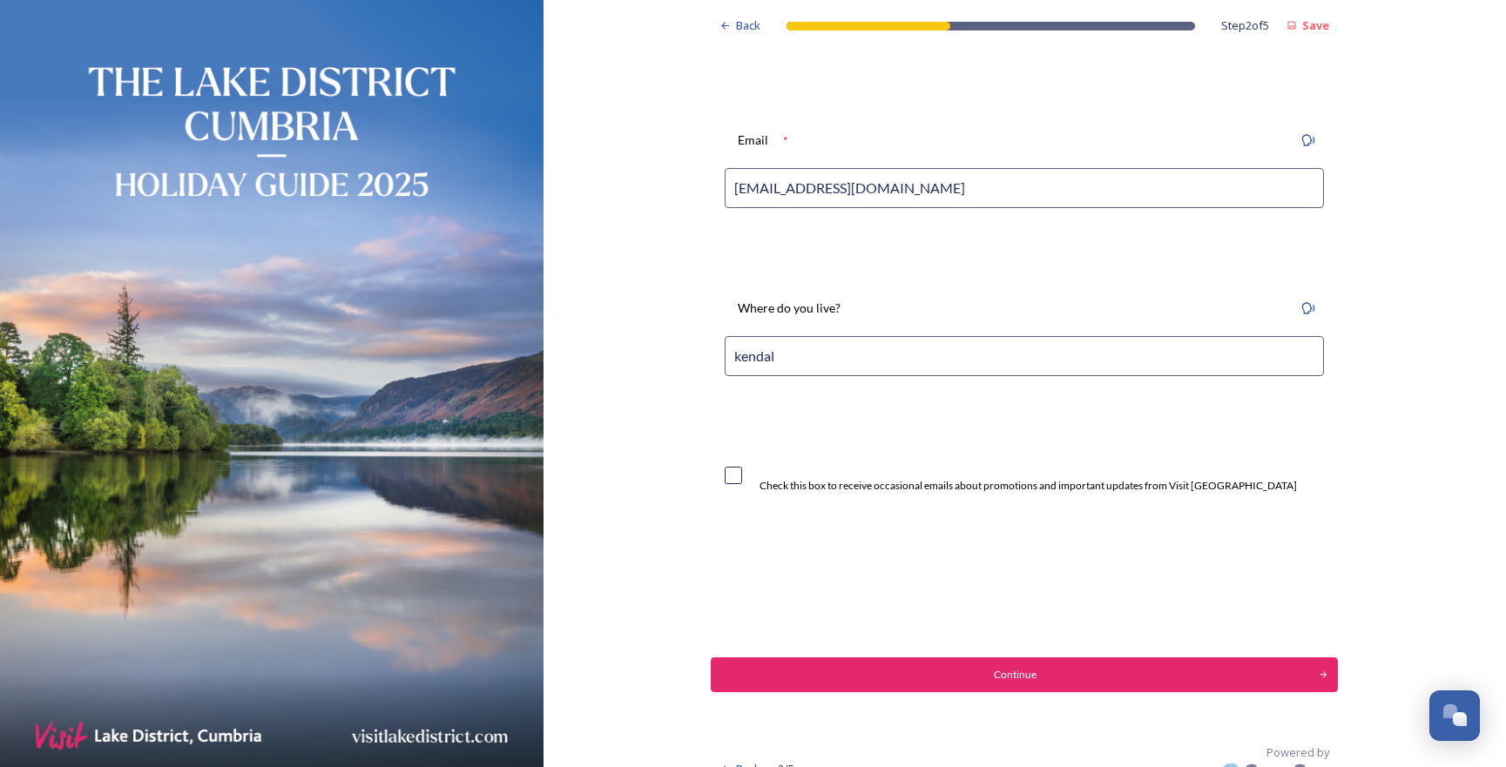
type input "kendal"
click at [735, 471] on input "checkbox" at bounding box center [733, 475] width 17 height 17
checkbox input "true"
click at [879, 660] on button "Continue" at bounding box center [1024, 675] width 627 height 35
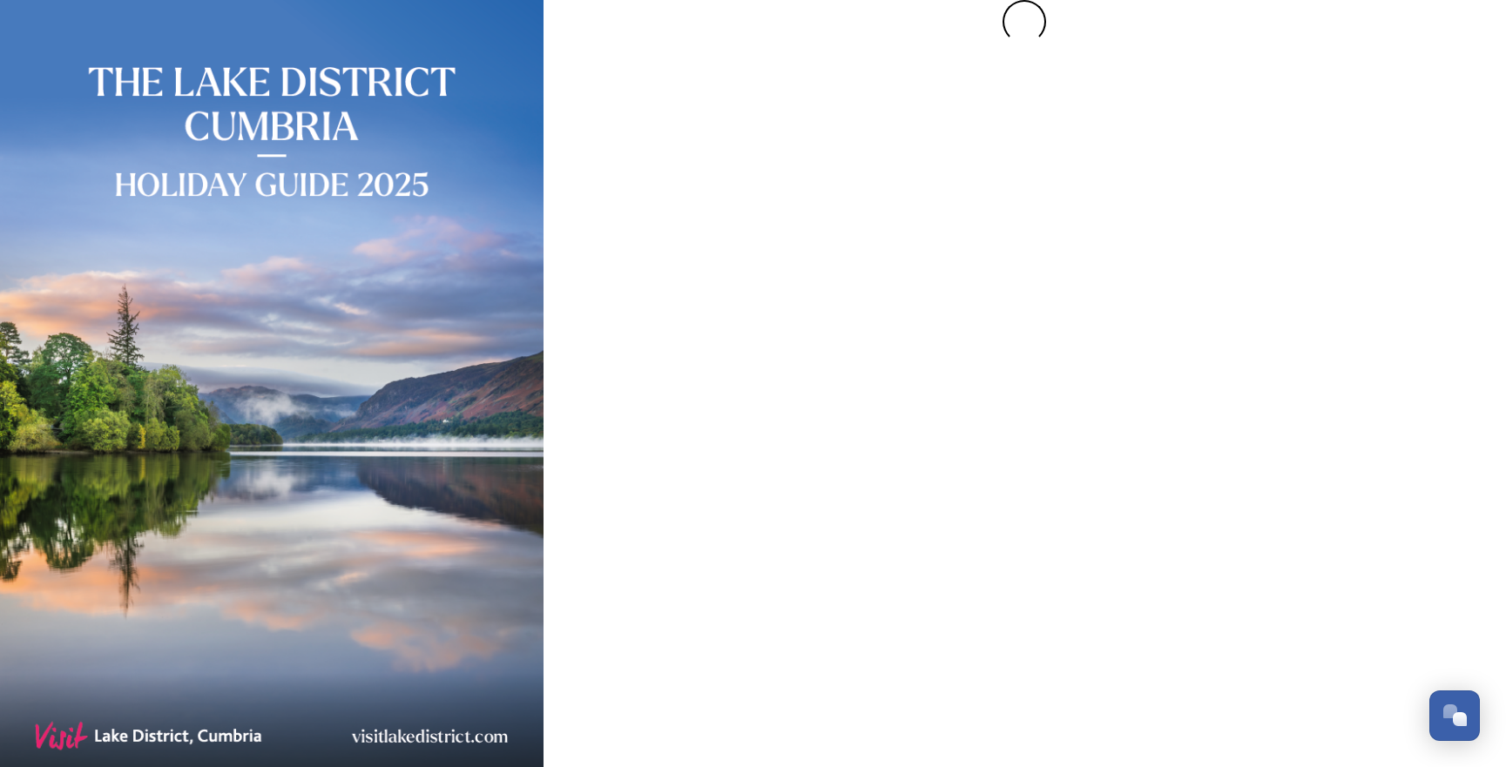
scroll to position [0, 0]
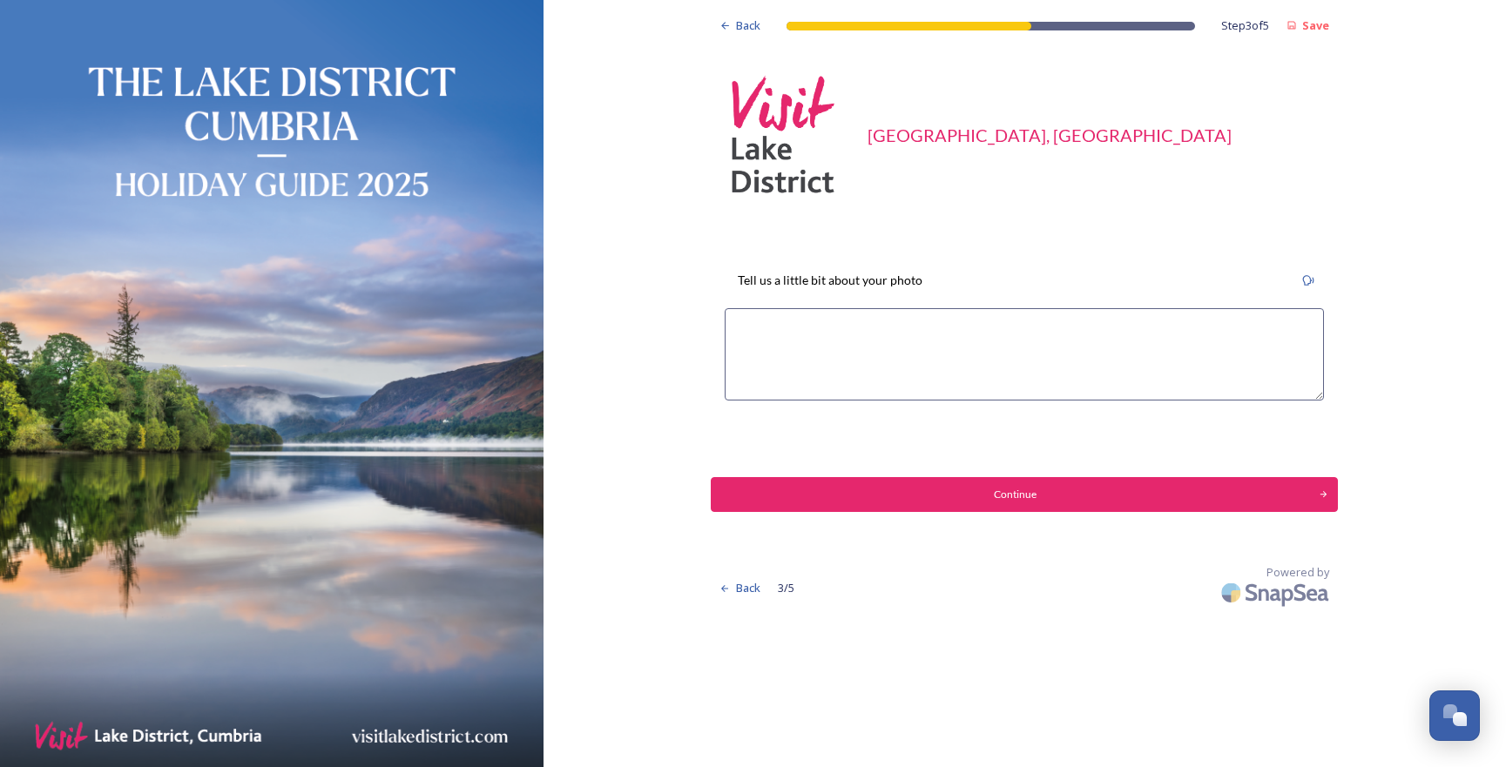
click at [787, 339] on textarea at bounding box center [1024, 354] width 599 height 92
type textarea "Cotton grass at blea tarn over the summer"
click at [868, 618] on div "Back Step 3 of 5 Save Visit Lake District, Cumbria Tell us a little bit about y…" at bounding box center [1025, 383] width 963 height 767
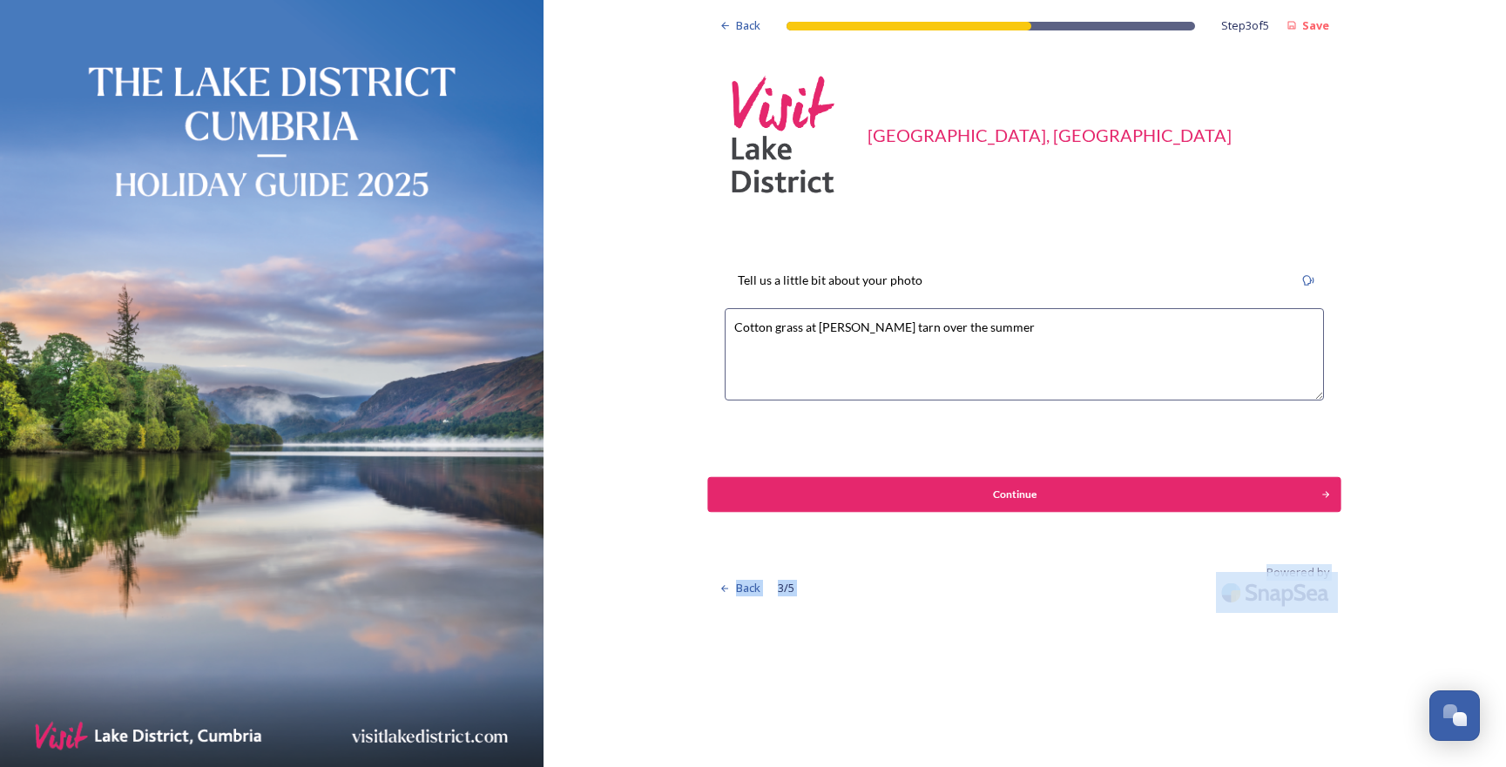
click at [1121, 503] on button "Continue" at bounding box center [1024, 494] width 633 height 35
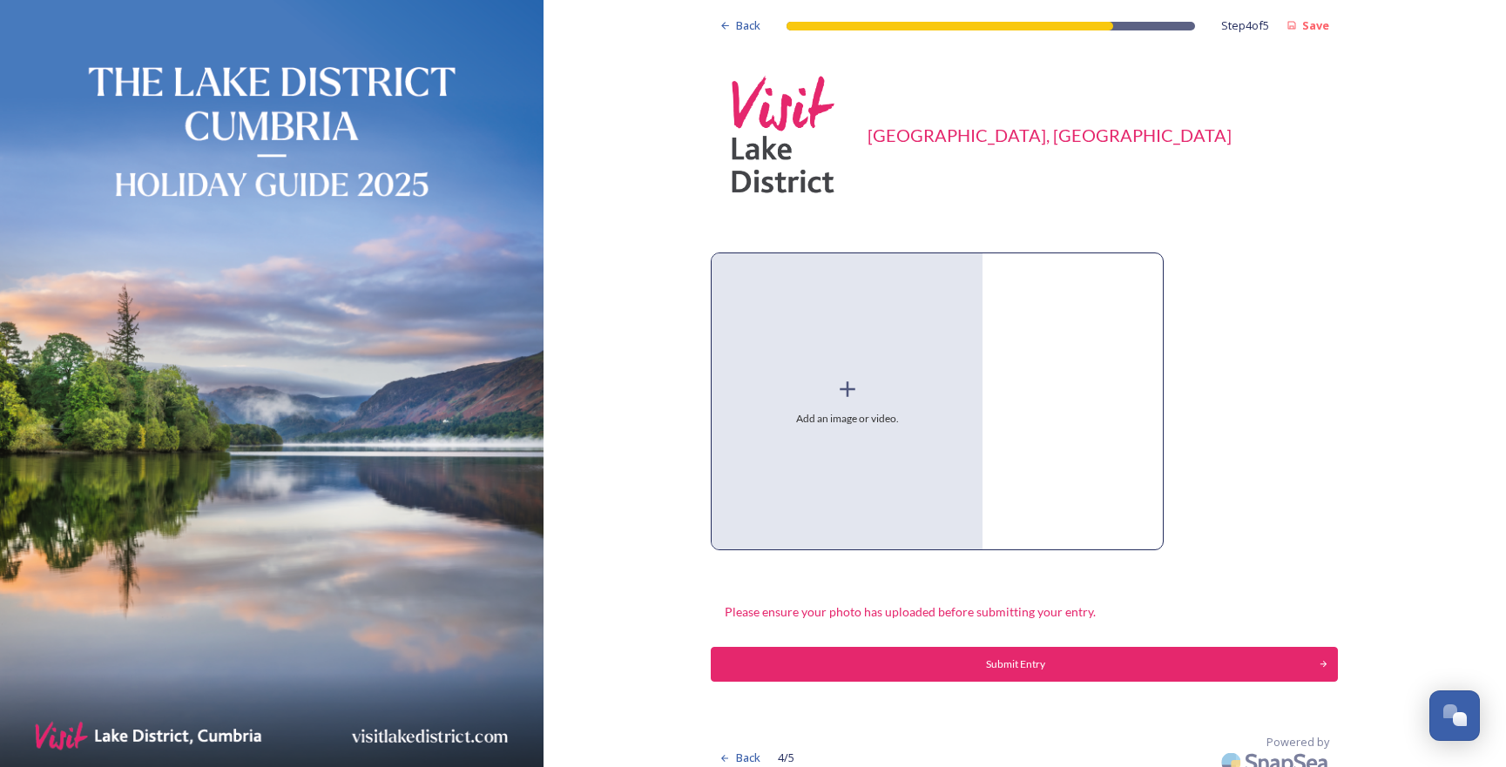
click at [846, 382] on icon at bounding box center [847, 389] width 26 height 26
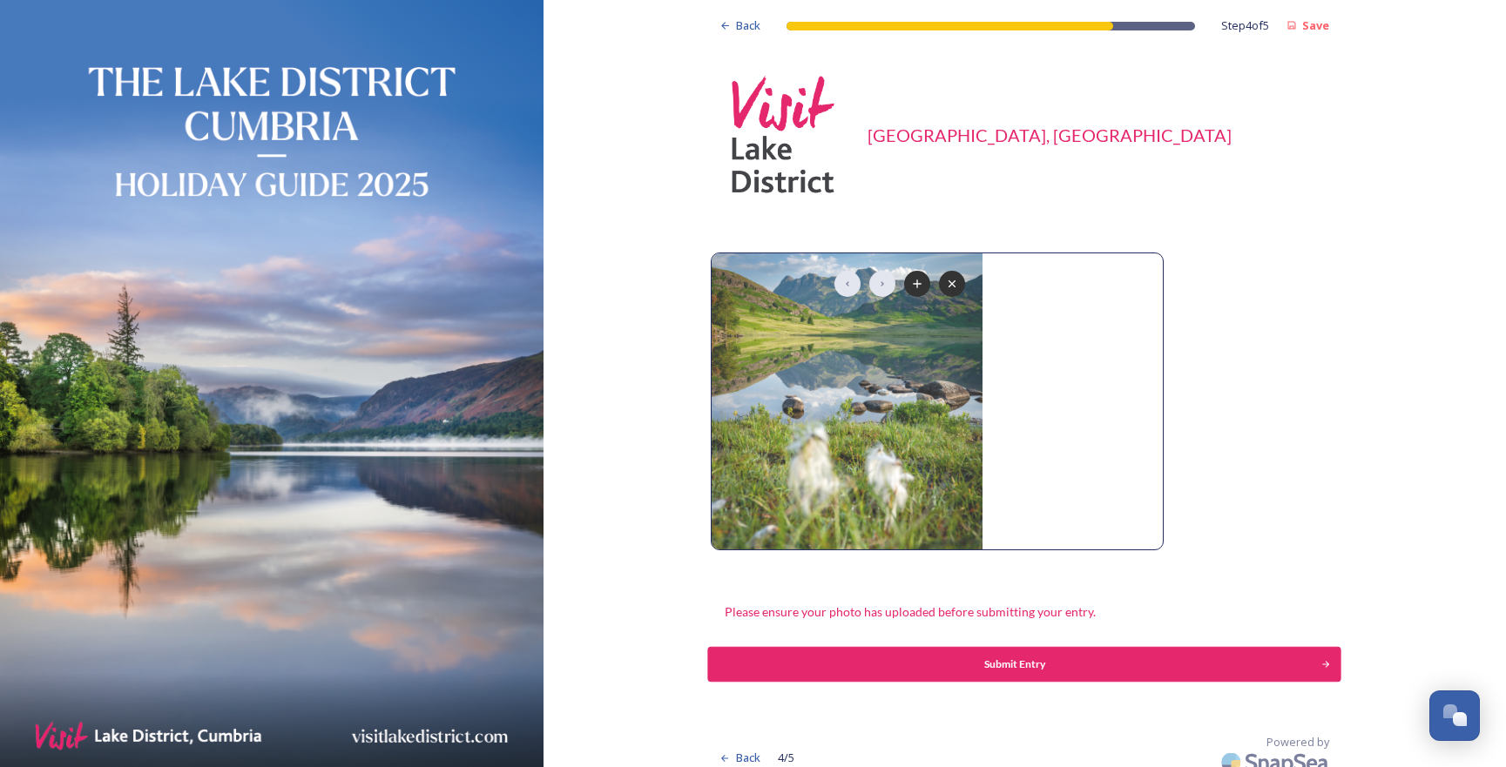
click at [1161, 662] on div "Submit Entry" at bounding box center [1015, 665] width 595 height 16
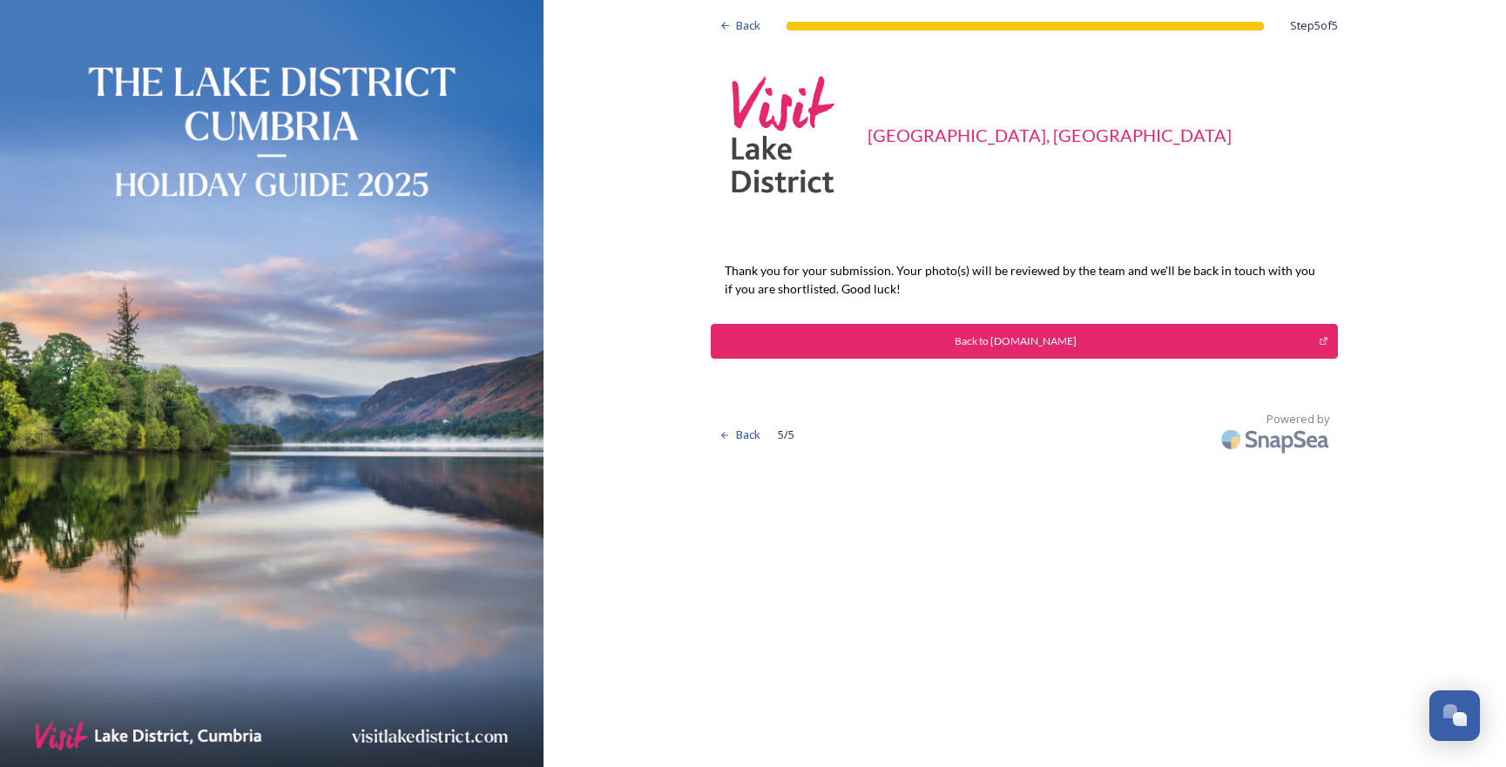
click at [993, 357] on button "Back to [DOMAIN_NAME]" at bounding box center [1024, 341] width 627 height 35
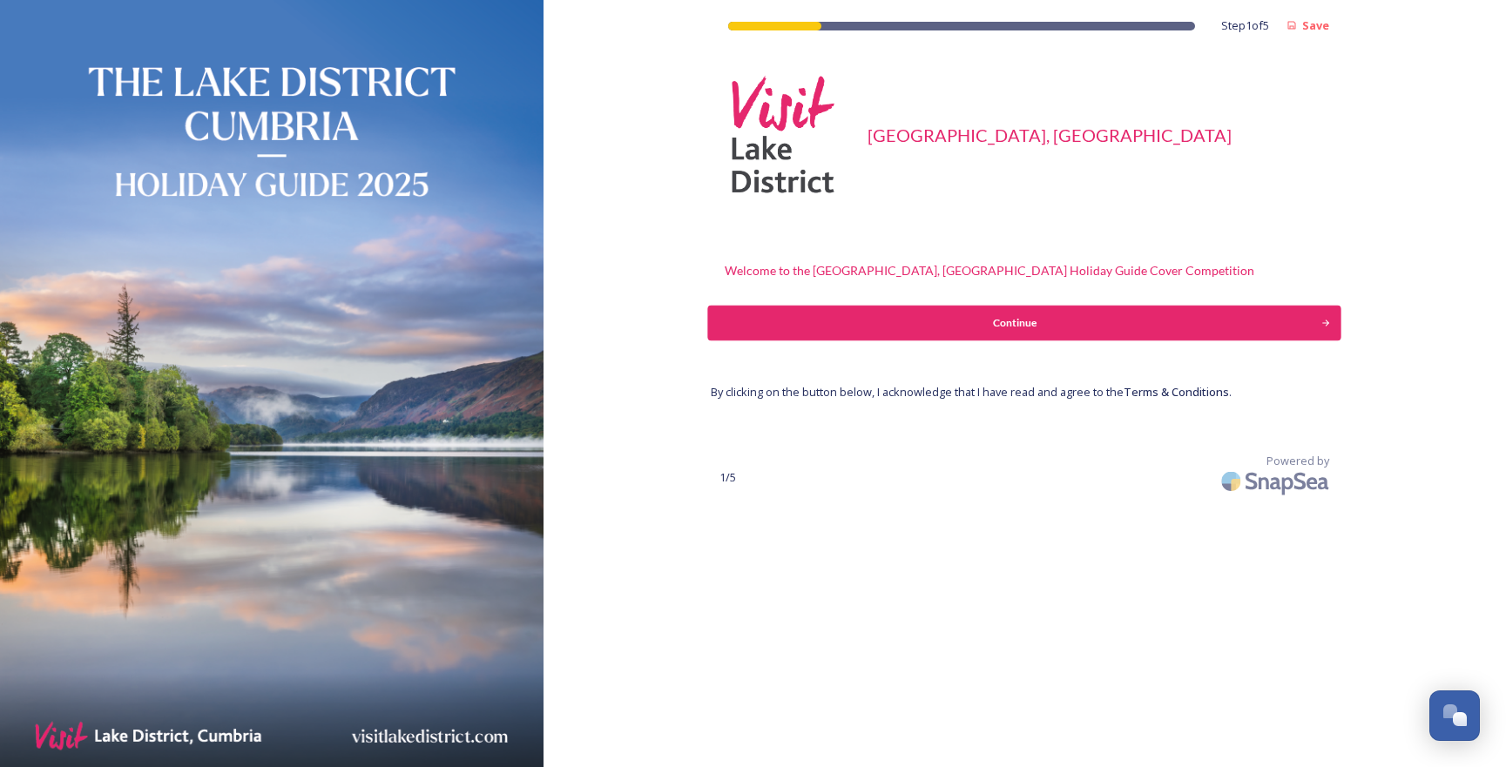
click at [1193, 322] on div "Continue" at bounding box center [1015, 323] width 595 height 16
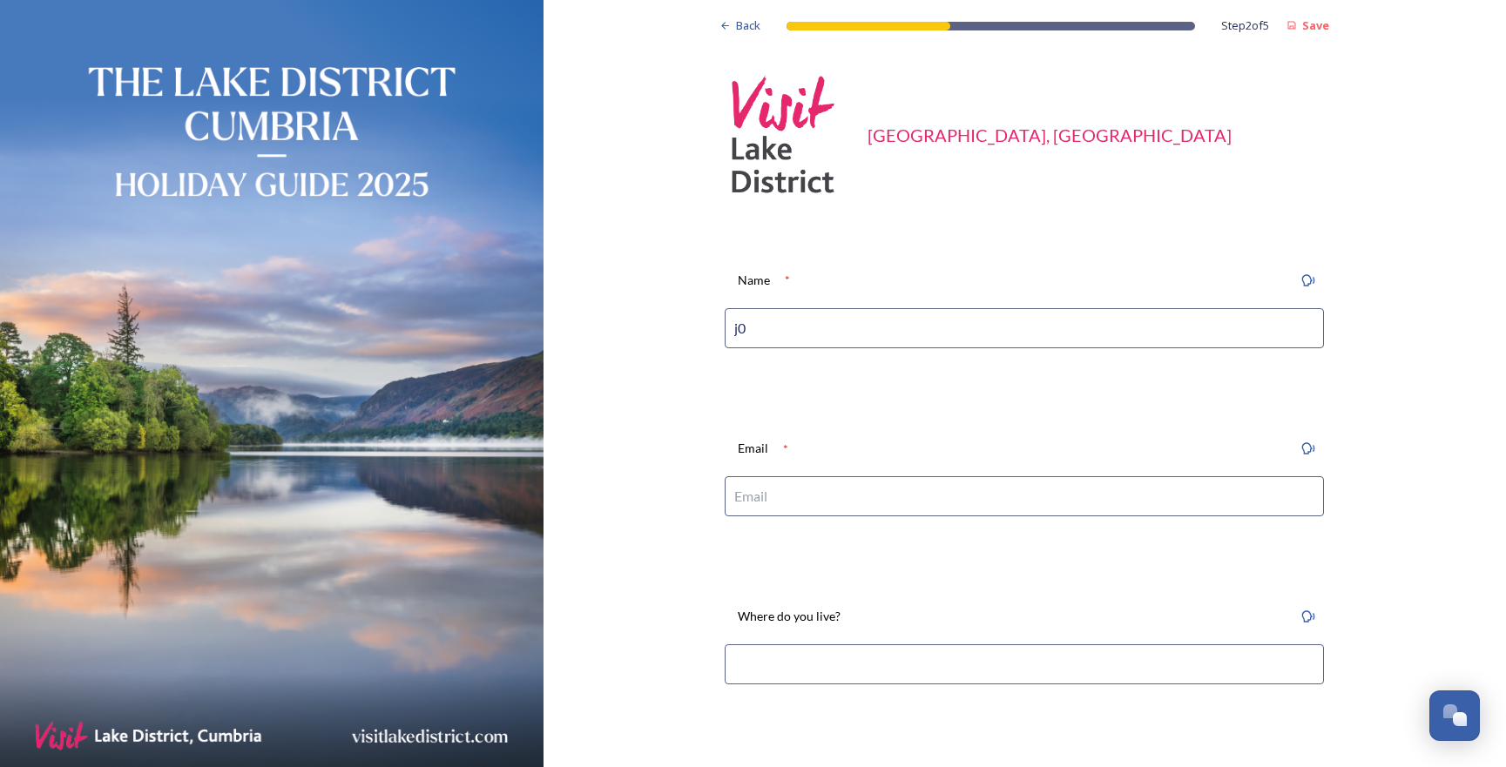
type input "j"
type input "[PERSON_NAME]"
type input "[EMAIL_ADDRESS][DOMAIN_NAME]"
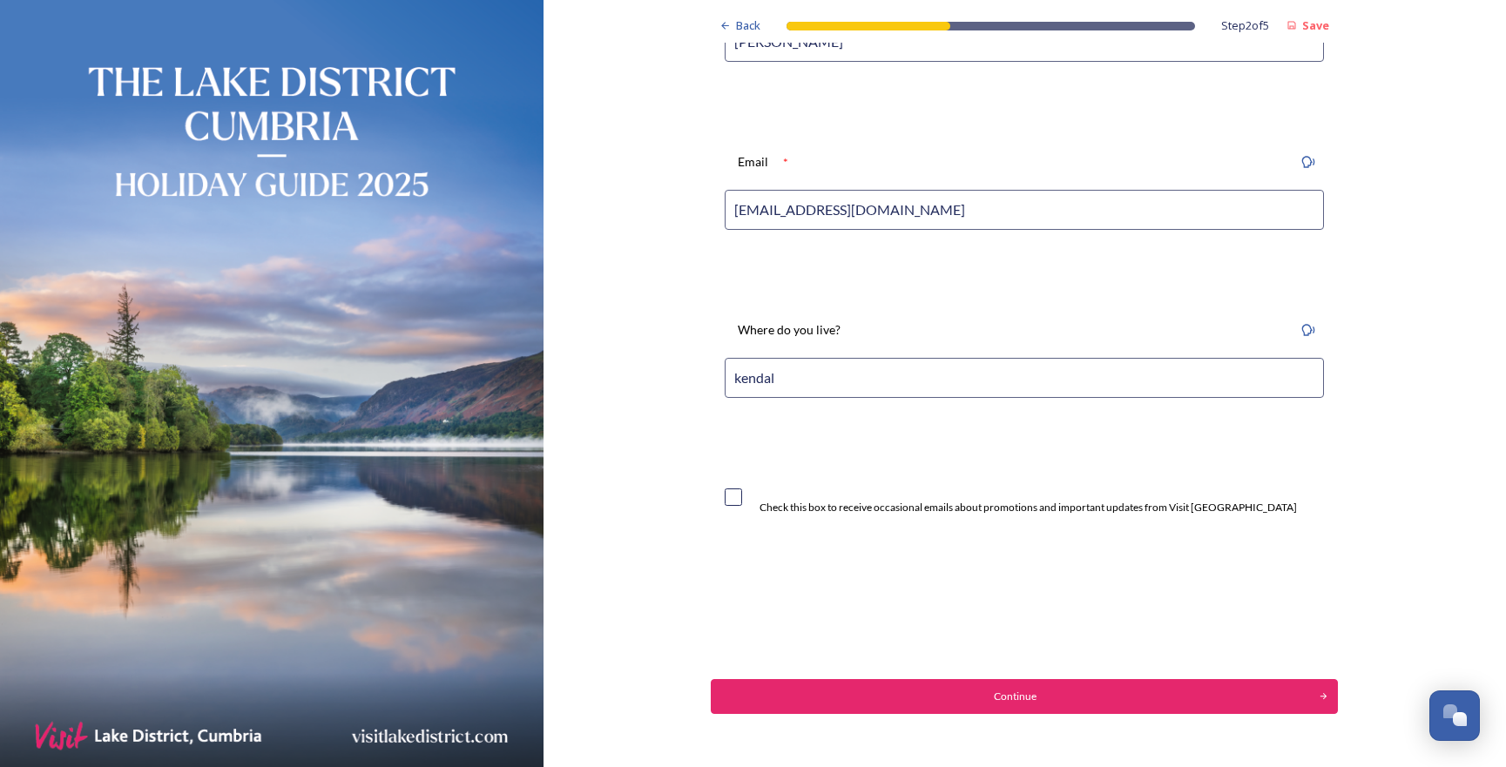
type input "kendal"
click at [742, 491] on input "checkbox" at bounding box center [733, 497] width 17 height 17
checkbox input "true"
click at [915, 700] on button "Continue" at bounding box center [1024, 696] width 633 height 35
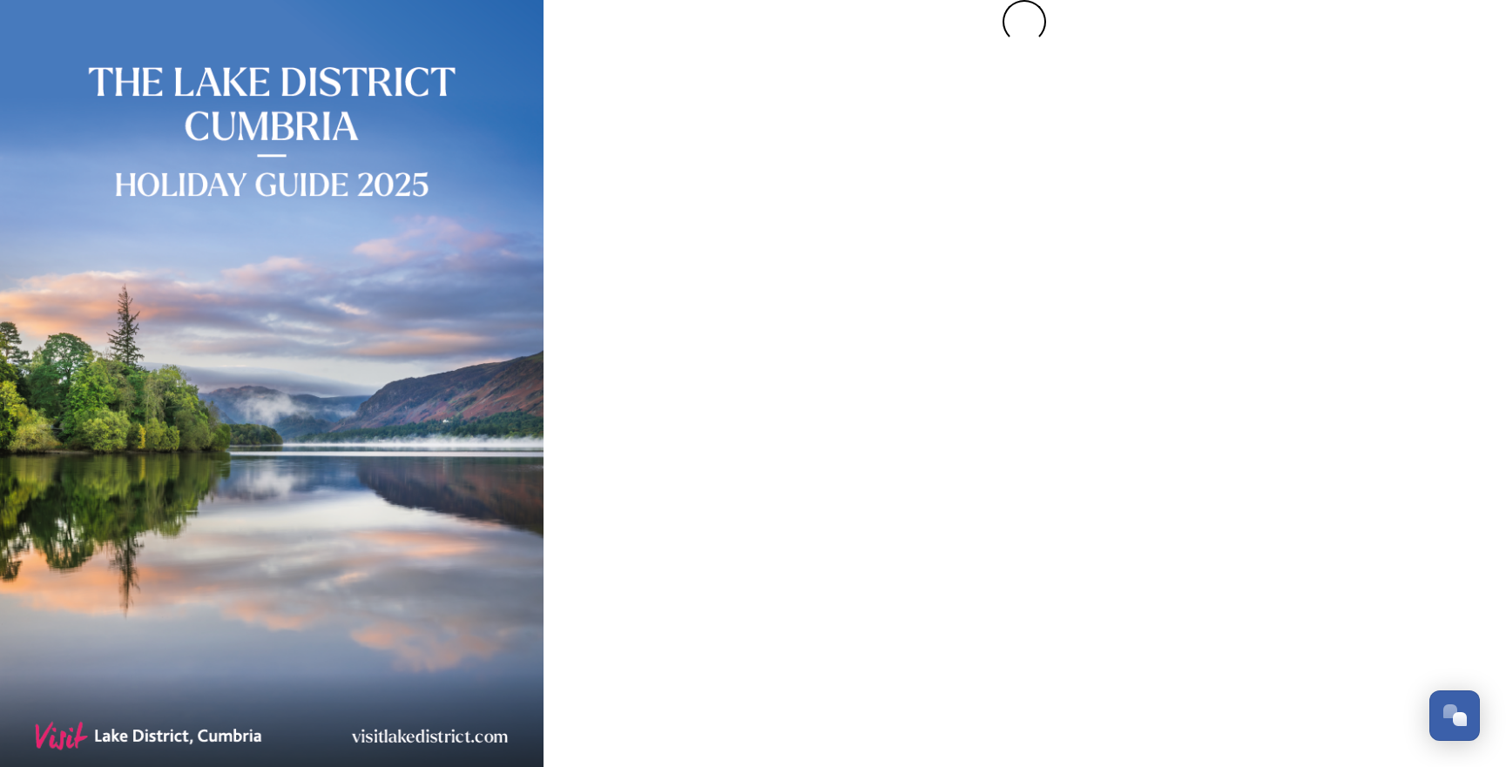
scroll to position [0, 0]
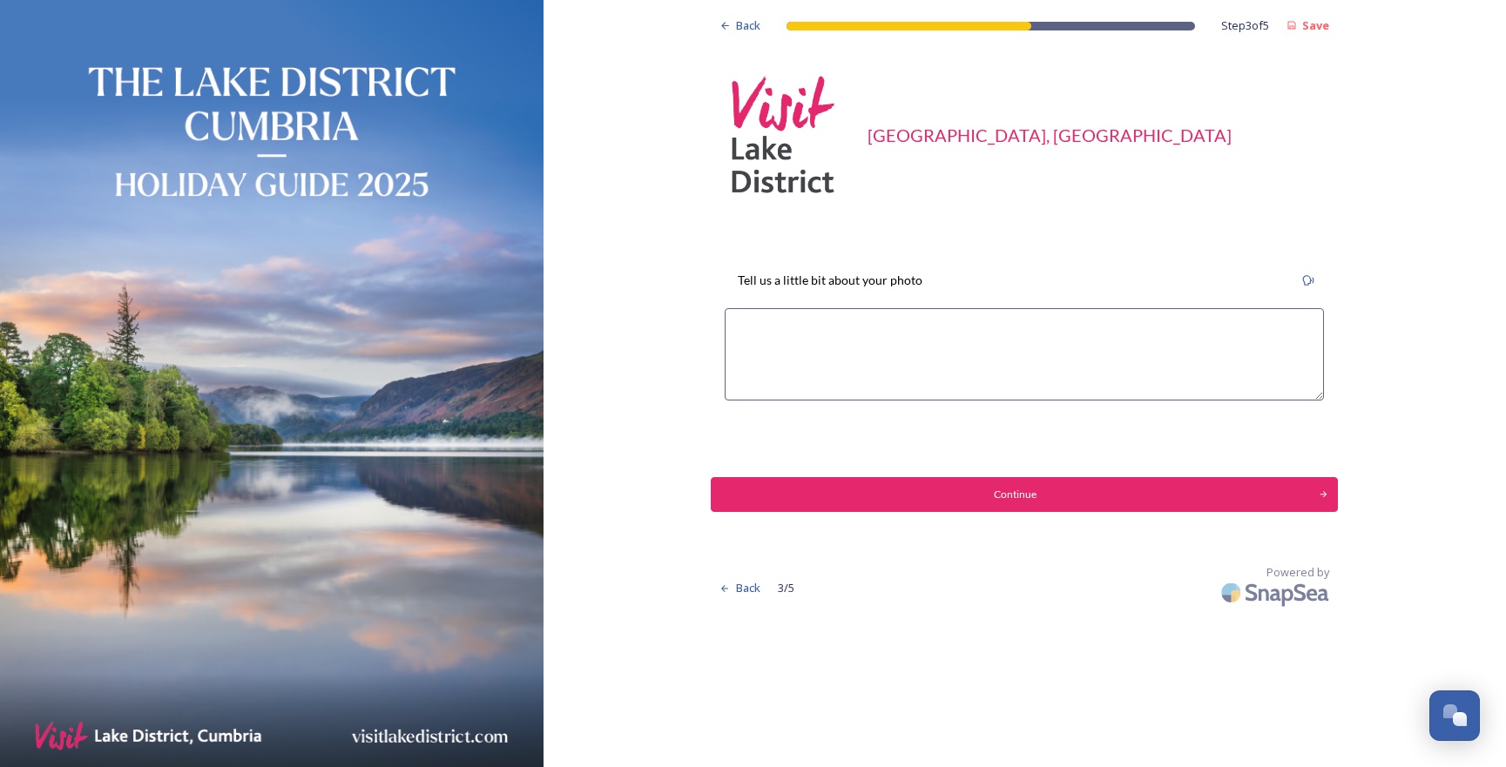
click at [843, 325] on textarea at bounding box center [1024, 354] width 599 height 92
type textarea "[PERSON_NAME] Tarn at sunrise when the scene is lit"
click at [1061, 481] on button "Continue" at bounding box center [1024, 494] width 633 height 35
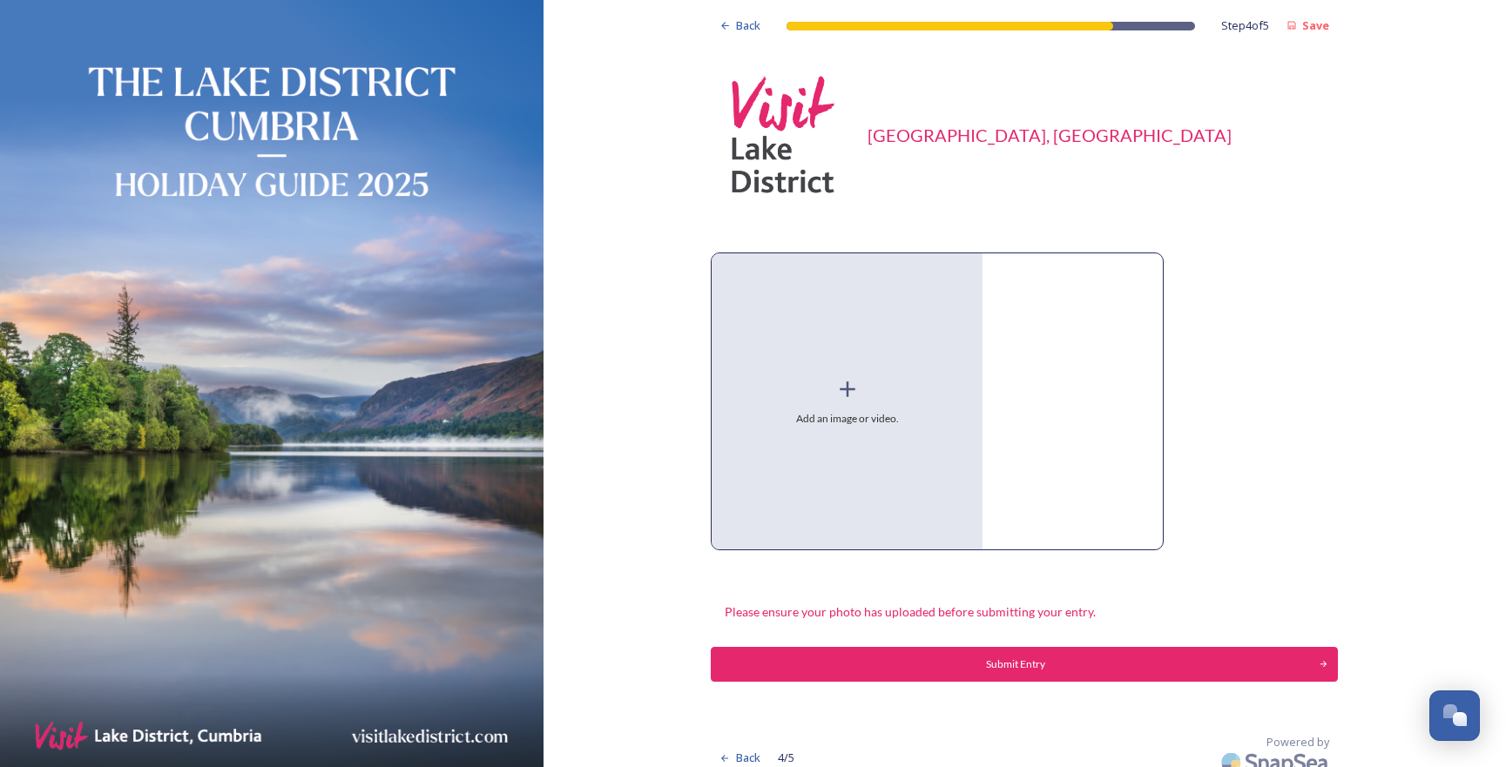
click at [878, 374] on div "Add an image or video." at bounding box center [847, 401] width 271 height 296
click at [1031, 668] on div "Submit Entry" at bounding box center [1015, 665] width 595 height 16
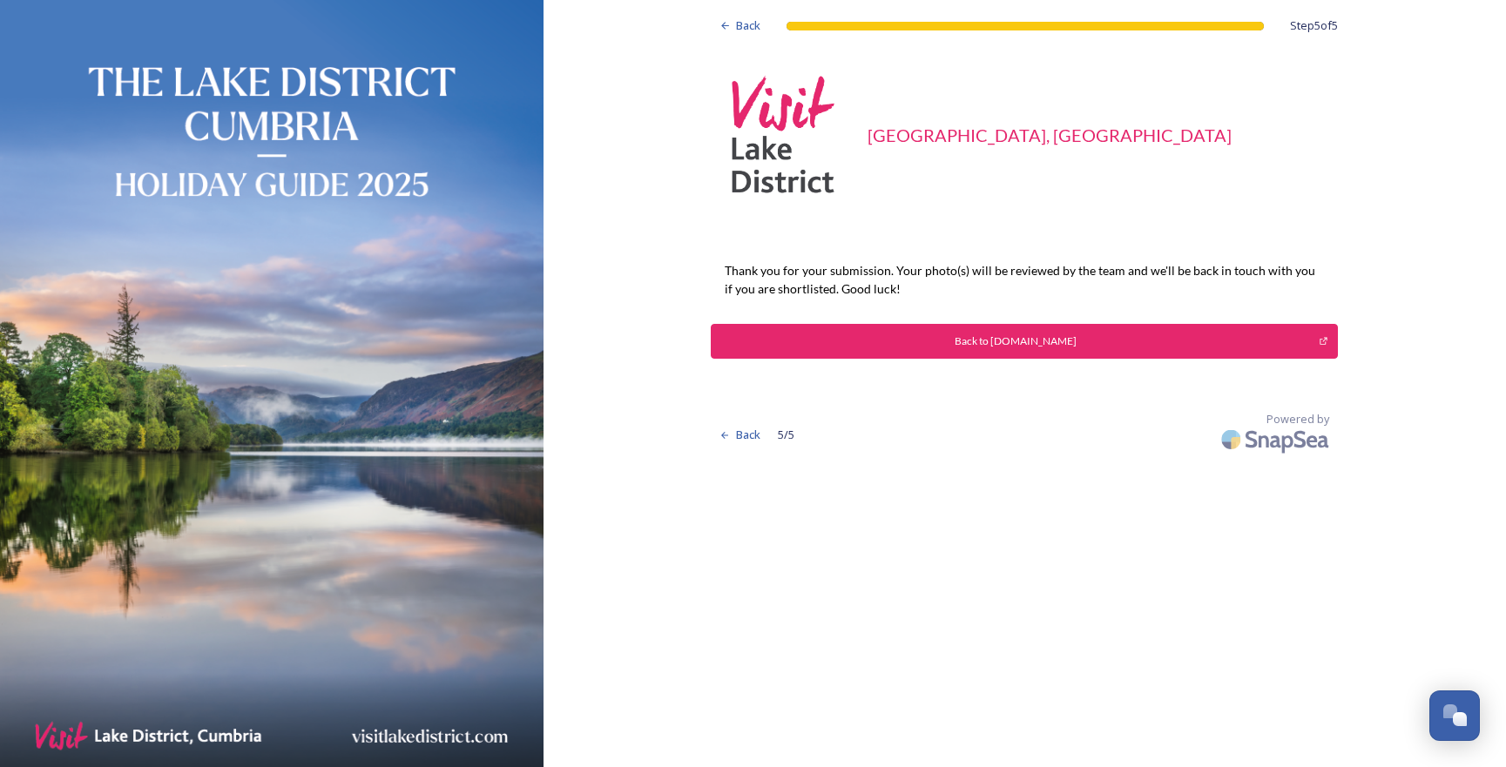
click at [1102, 334] on div "Back to [DOMAIN_NAME]" at bounding box center [1014, 342] width 589 height 16
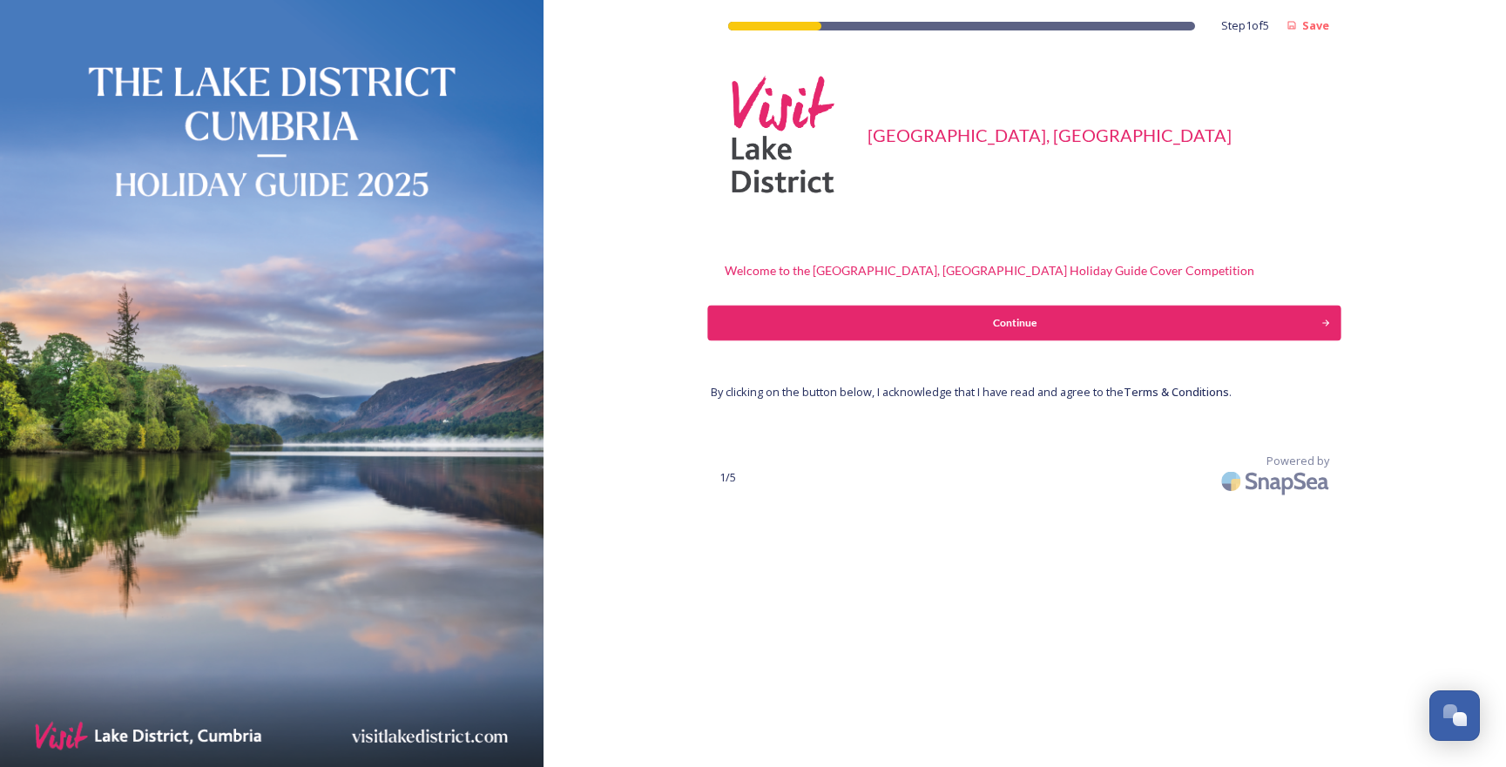
click at [1011, 310] on button "Continue" at bounding box center [1024, 323] width 633 height 35
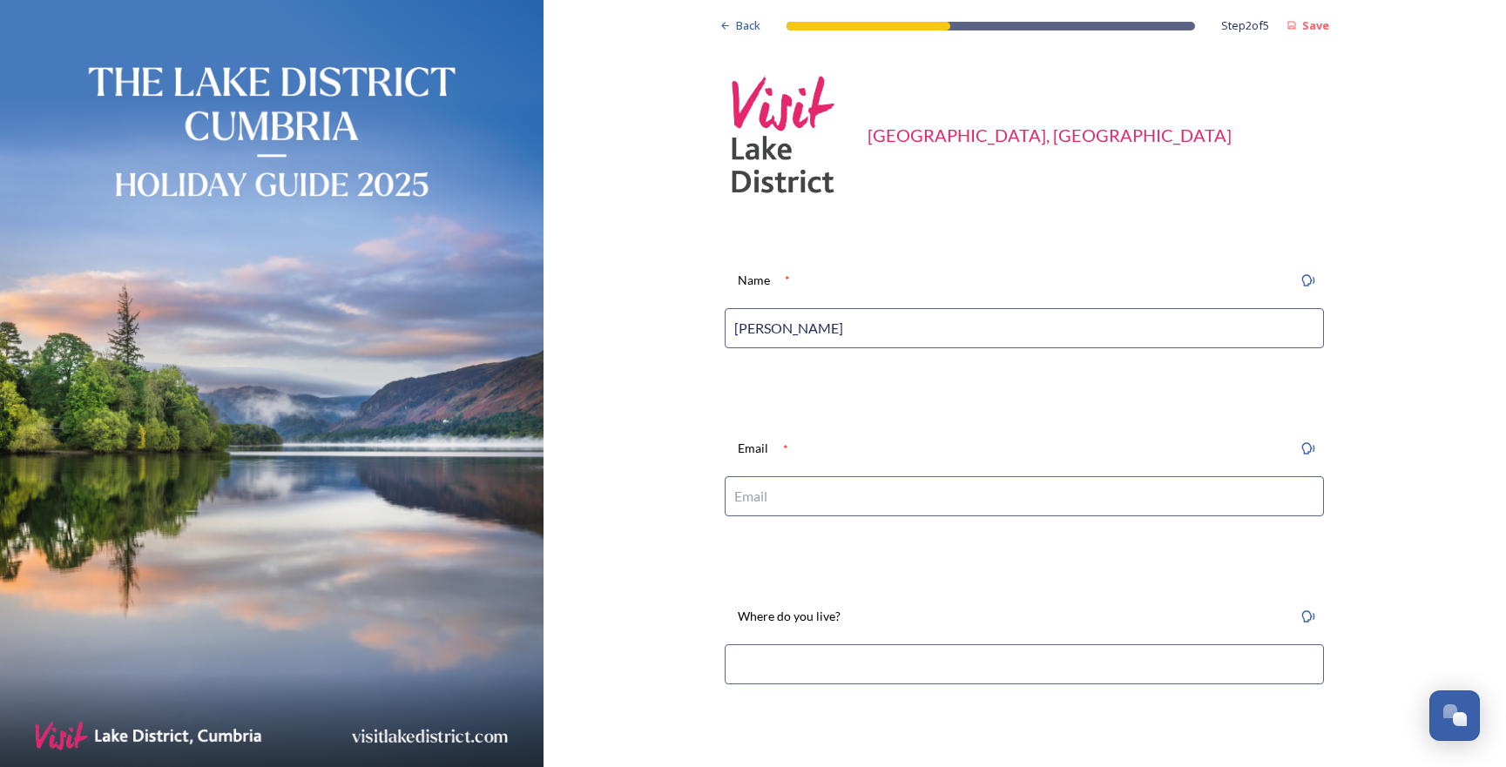
type input "[PERSON_NAME]"
type input "[EMAIL_ADDRESS][DOMAIN_NAME]"
type input "kendal"
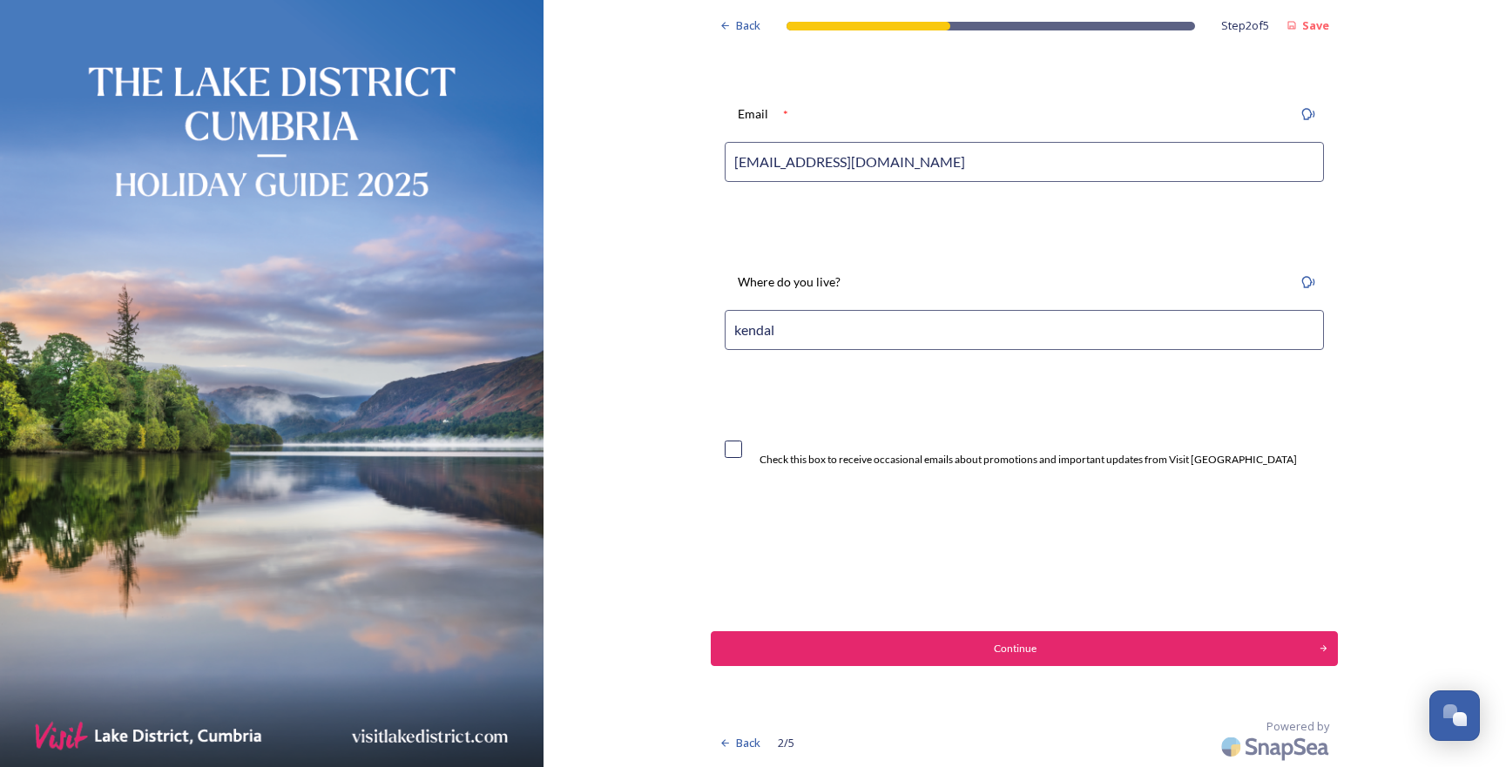
scroll to position [318, 0]
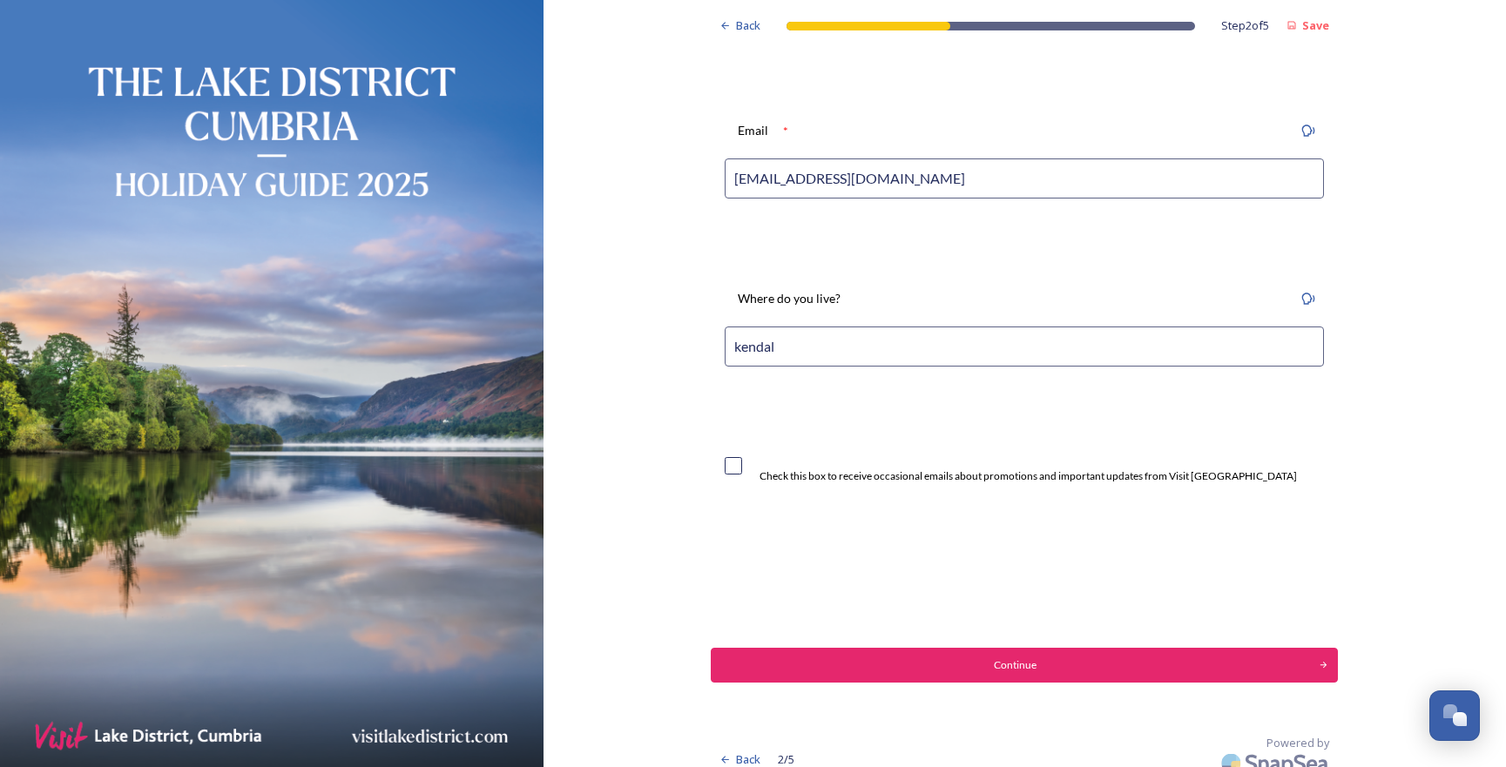
click at [747, 470] on div "Check this box to receive occasional emails about promotions and important upda…" at bounding box center [1011, 466] width 572 height 37
click at [740, 461] on input "checkbox" at bounding box center [733, 465] width 17 height 17
checkbox input "true"
click at [882, 675] on button "Continue" at bounding box center [1024, 665] width 633 height 35
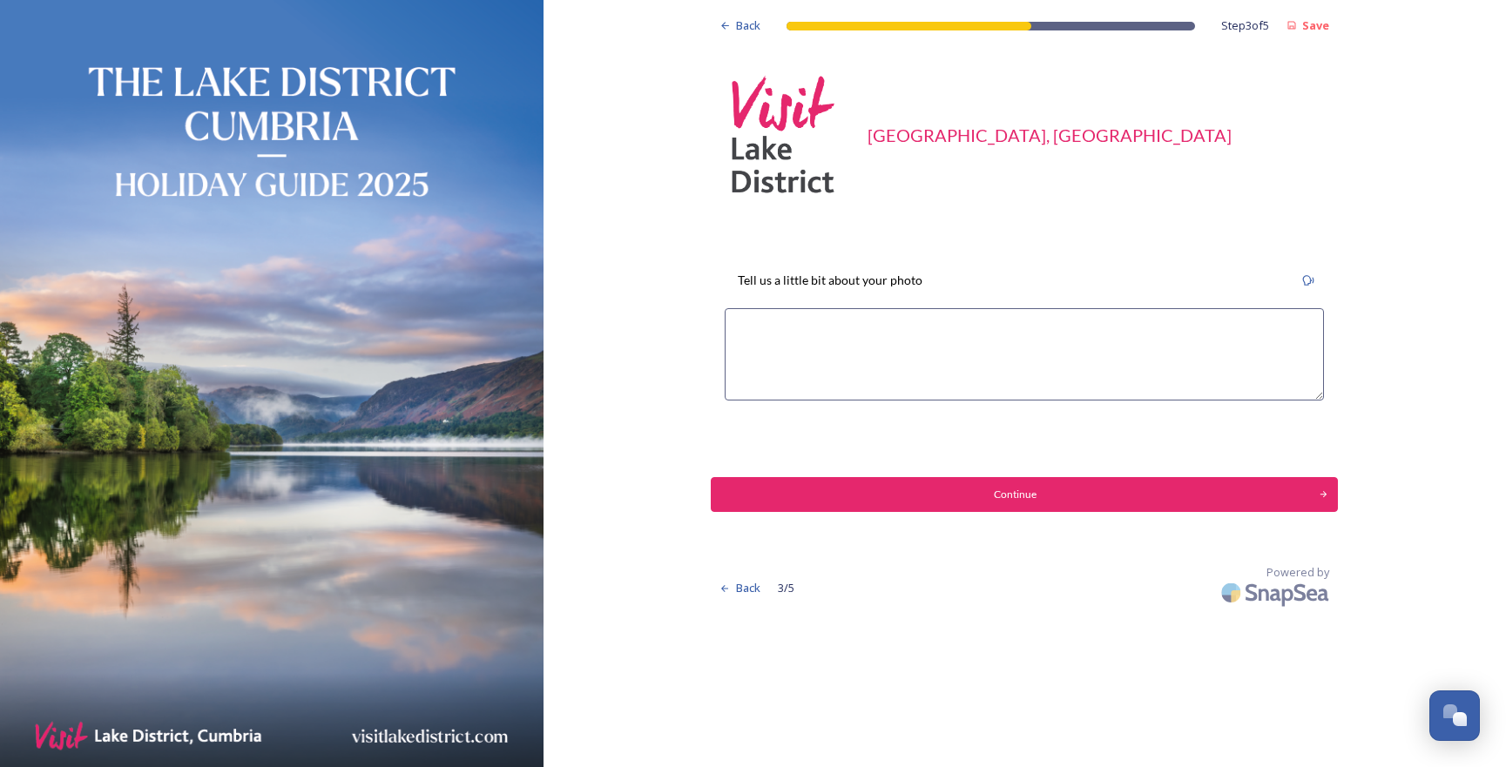
click at [1109, 332] on textarea at bounding box center [1024, 354] width 599 height 92
type textarea "[PERSON_NAME] tarn at sunrise with beatiful blue skies and cloud formations"
click at [1296, 487] on div "Continue" at bounding box center [1015, 495] width 595 height 16
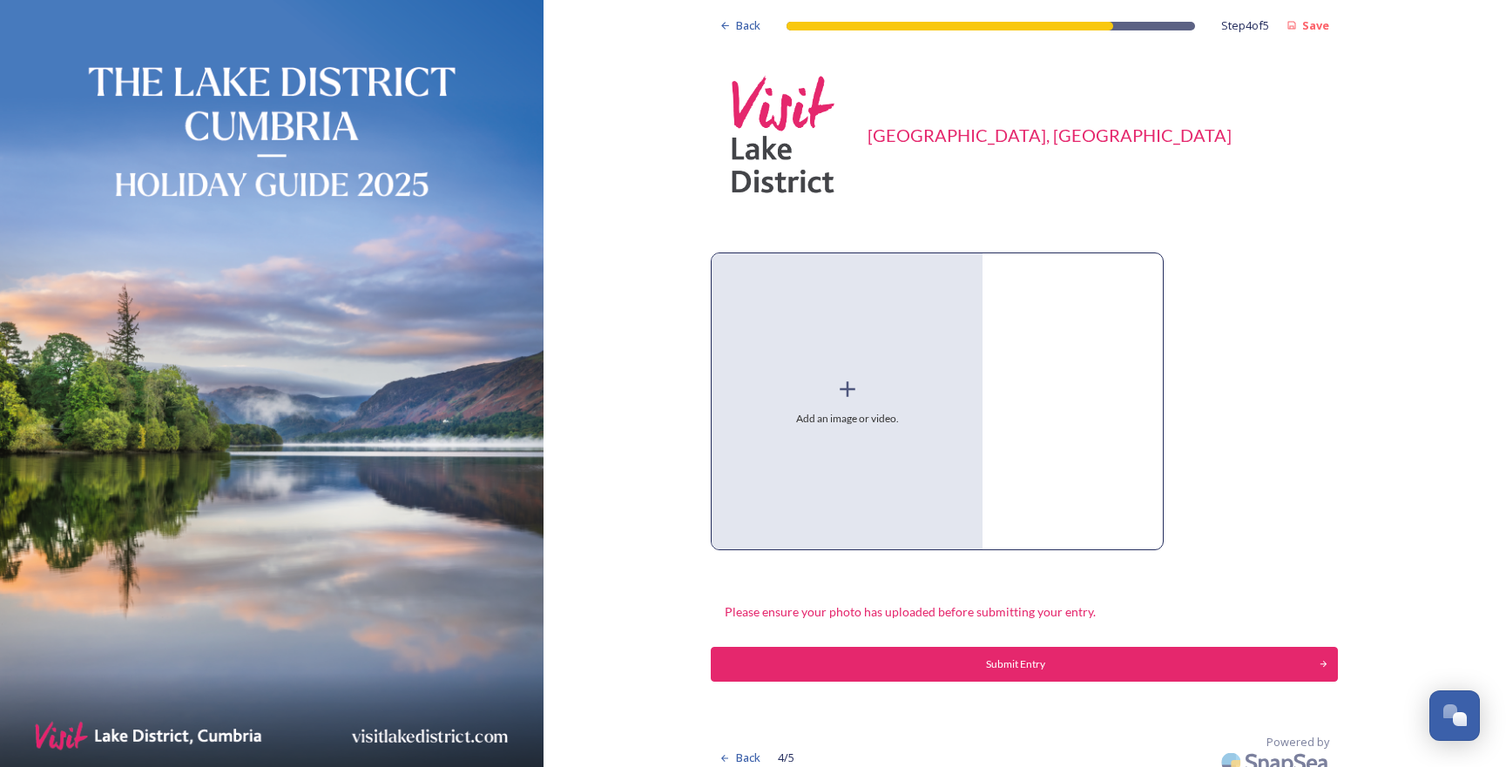
click at [843, 387] on icon at bounding box center [847, 389] width 26 height 26
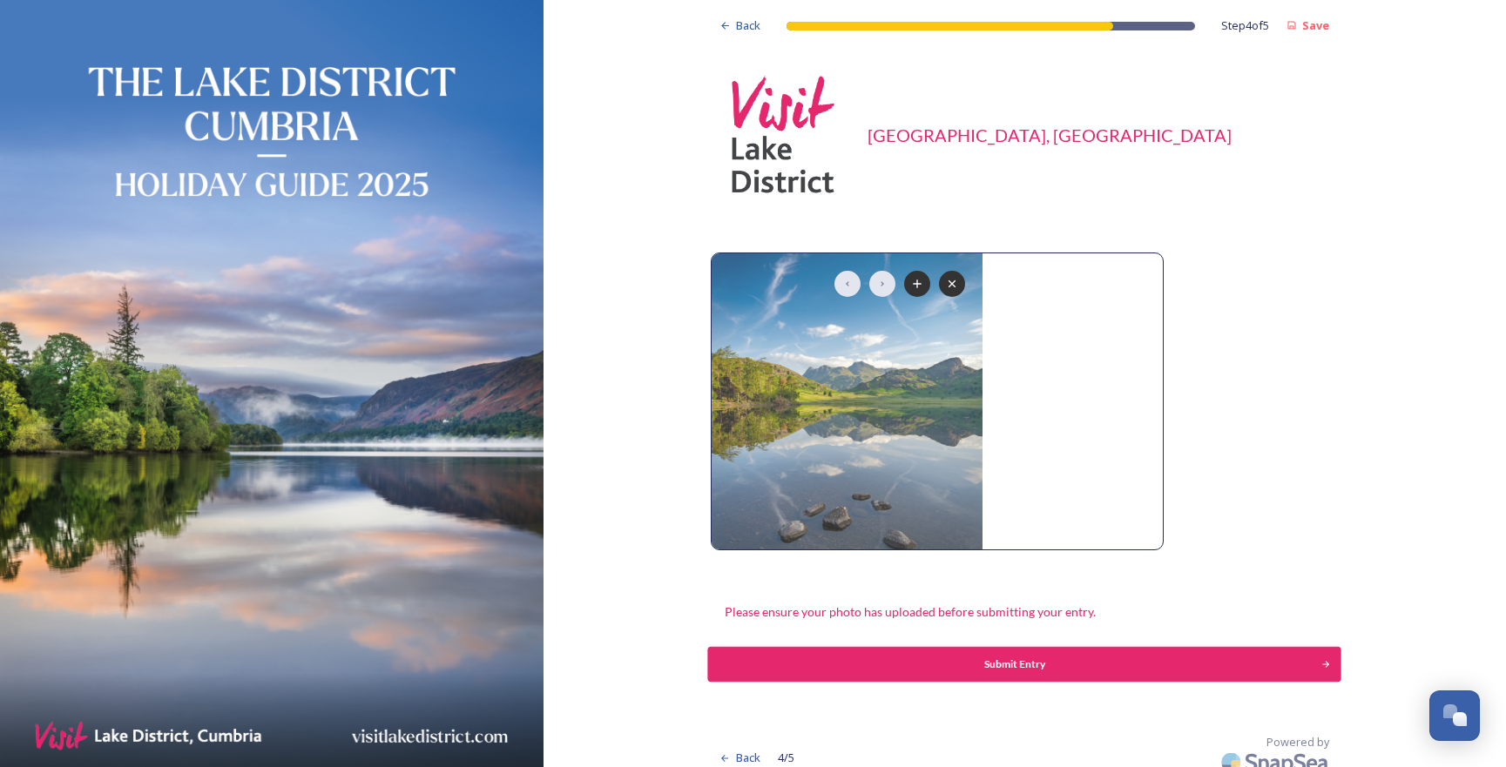
click at [1133, 666] on div "Submit Entry" at bounding box center [1015, 665] width 595 height 16
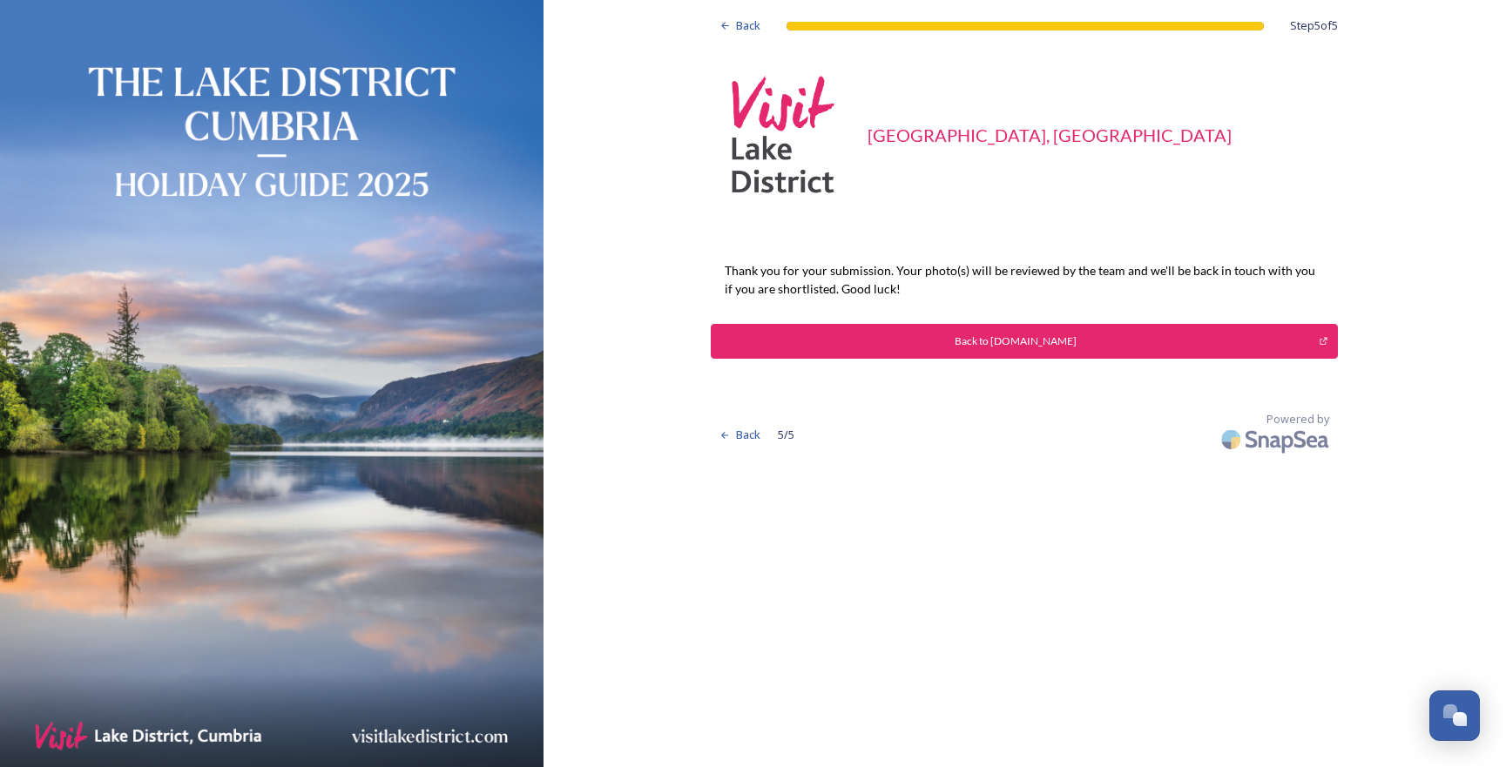
click at [1040, 354] on button "Back to [DOMAIN_NAME]" at bounding box center [1024, 341] width 627 height 35
